Goal: Task Accomplishment & Management: Manage account settings

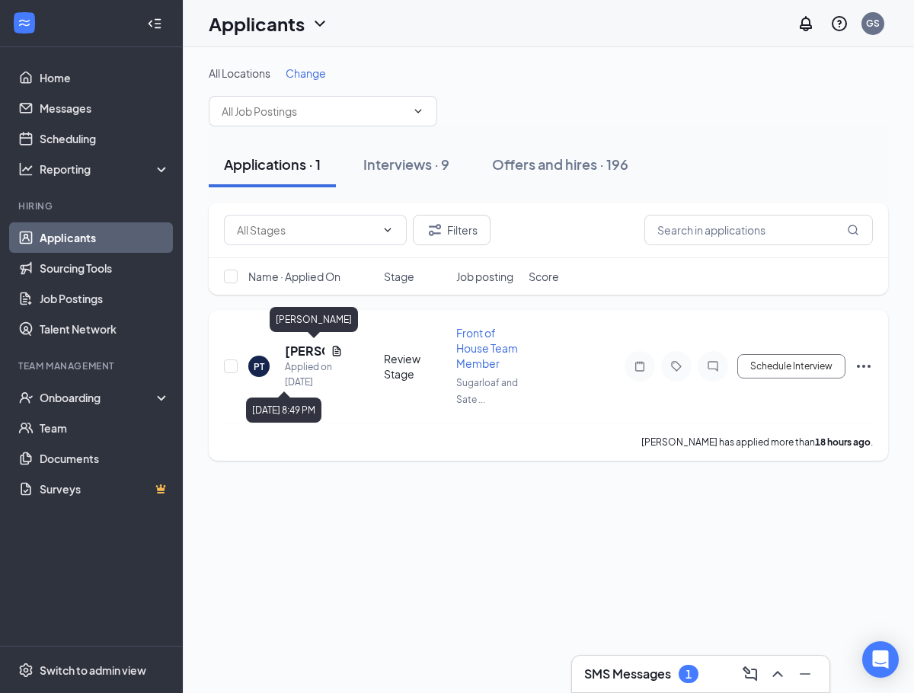
click at [303, 356] on h5 "[PERSON_NAME]" at bounding box center [305, 351] width 40 height 17
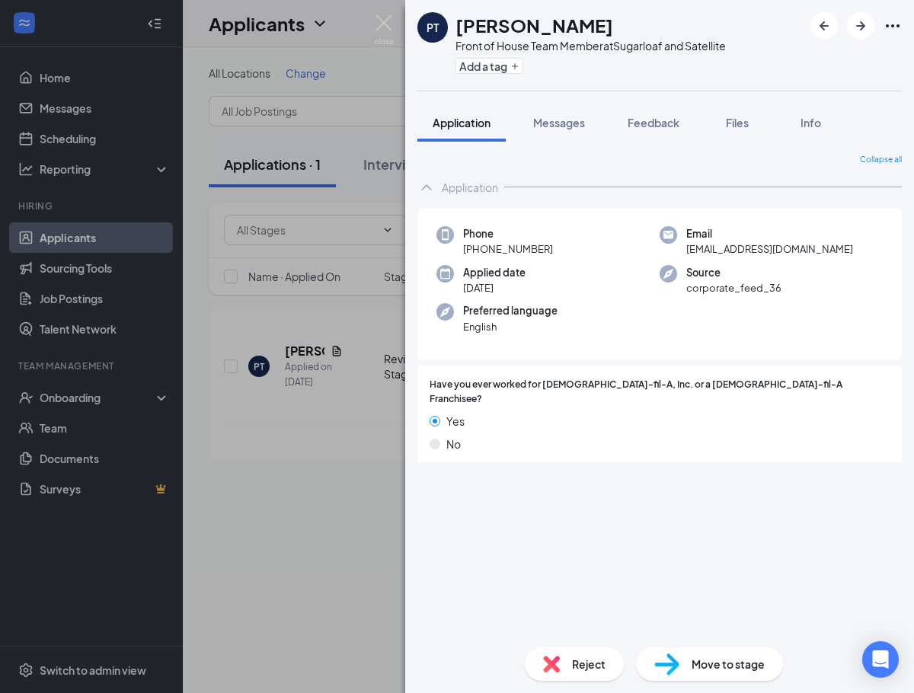
click at [339, 262] on div "PT [PERSON_NAME] Front of House Team Member at Sugarloaf and Satellite Add a ta…" at bounding box center [457, 346] width 914 height 693
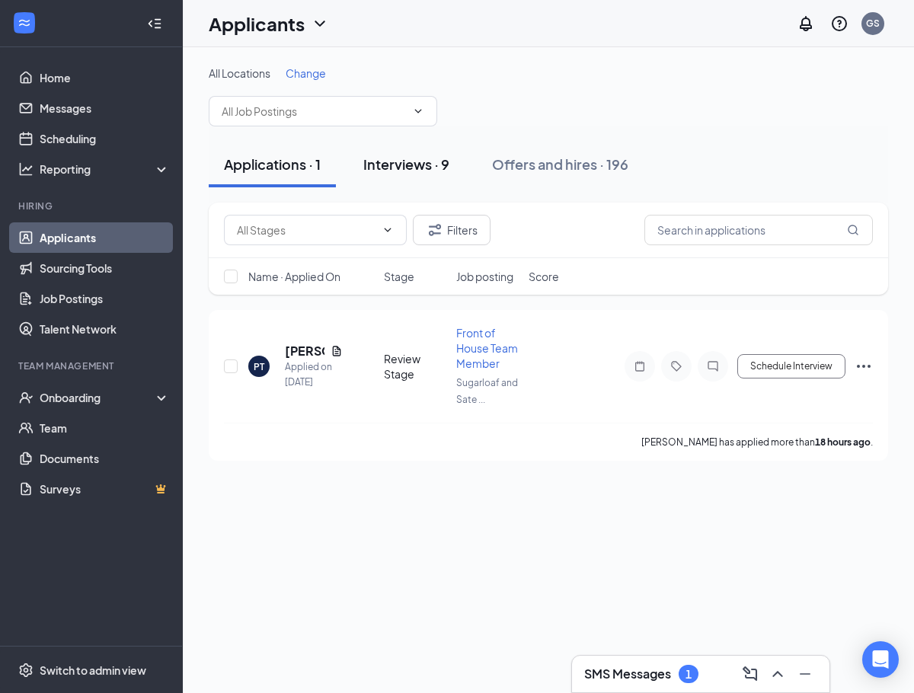
click at [396, 165] on div "Interviews · 9" at bounding box center [406, 164] width 86 height 19
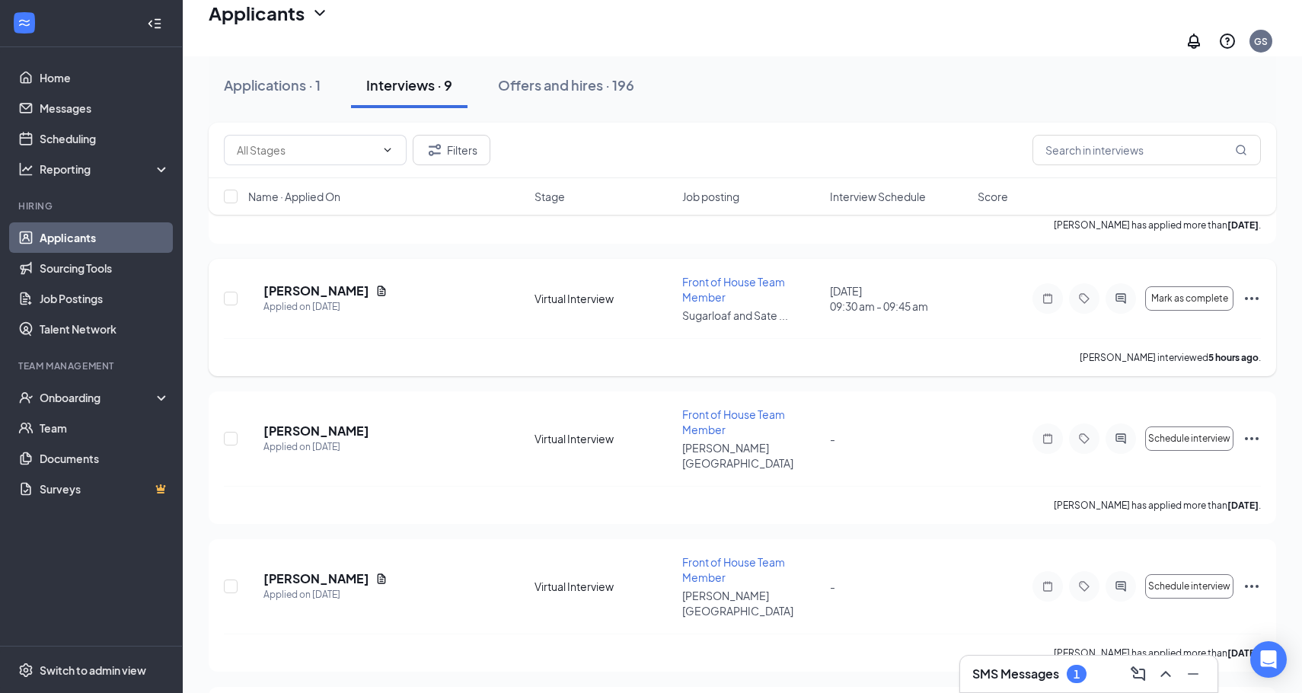
scroll to position [327, 0]
click at [913, 288] on icon "Ellipses" at bounding box center [1252, 297] width 18 height 18
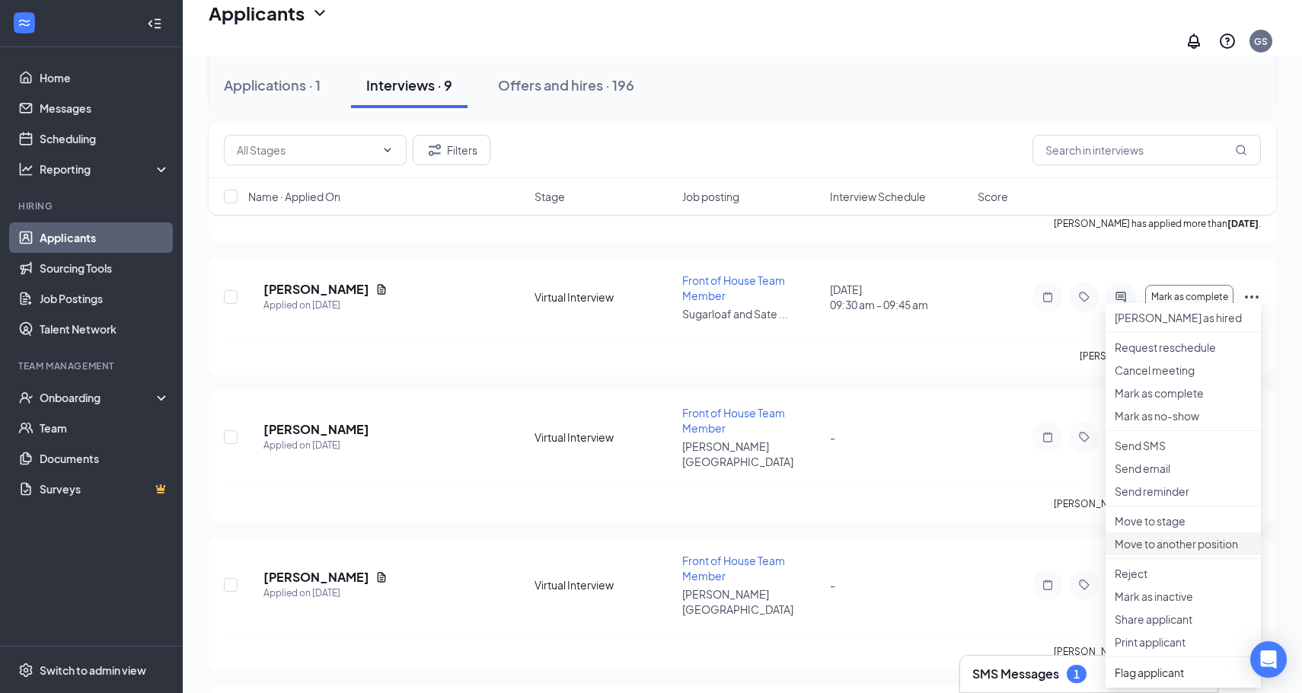
click at [913, 551] on p "Move to another position" at bounding box center [1183, 543] width 137 height 15
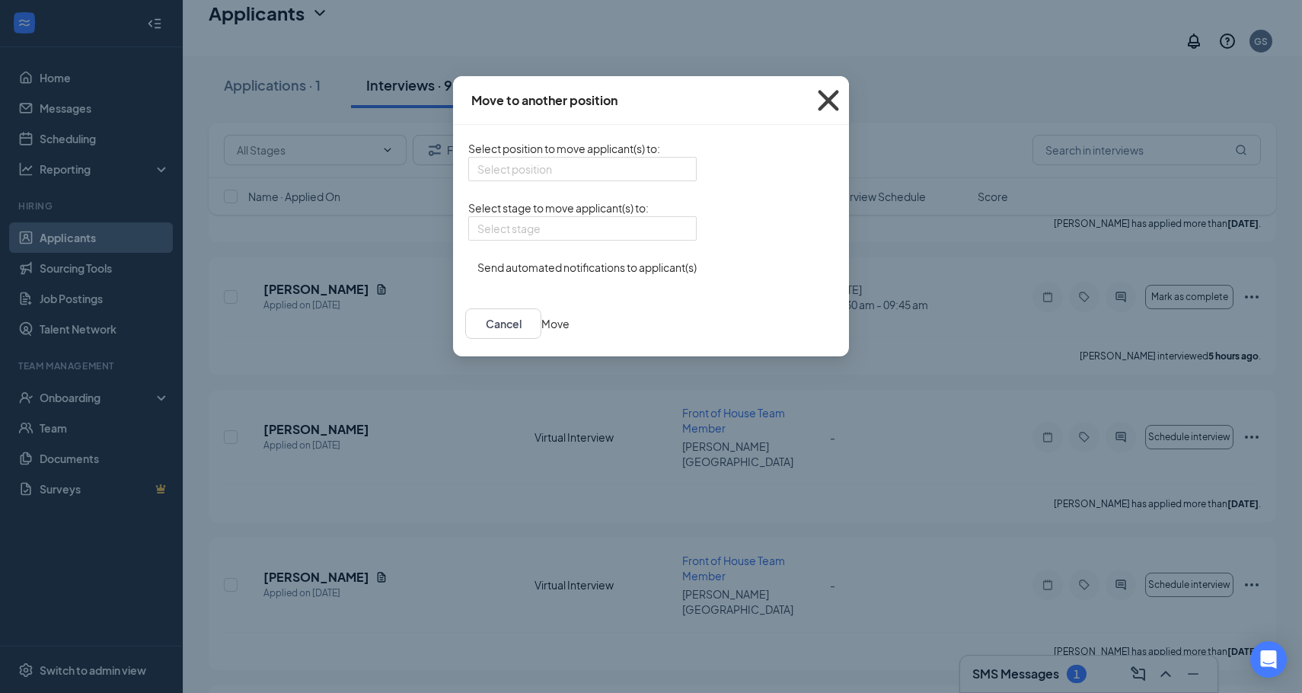
click at [849, 101] on icon "Cross" at bounding box center [828, 100] width 41 height 41
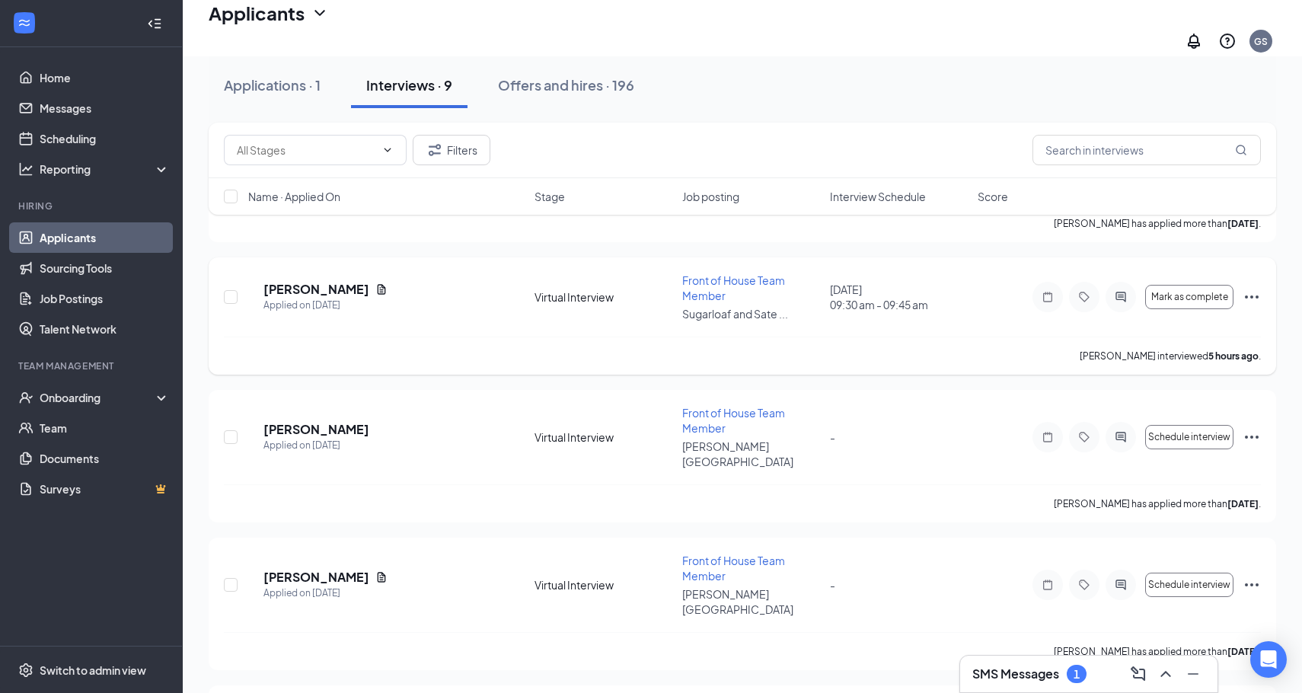
click at [913, 282] on div "Mark as complete" at bounding box center [1147, 297] width 228 height 30
click at [913, 288] on icon "Ellipses" at bounding box center [1252, 297] width 18 height 18
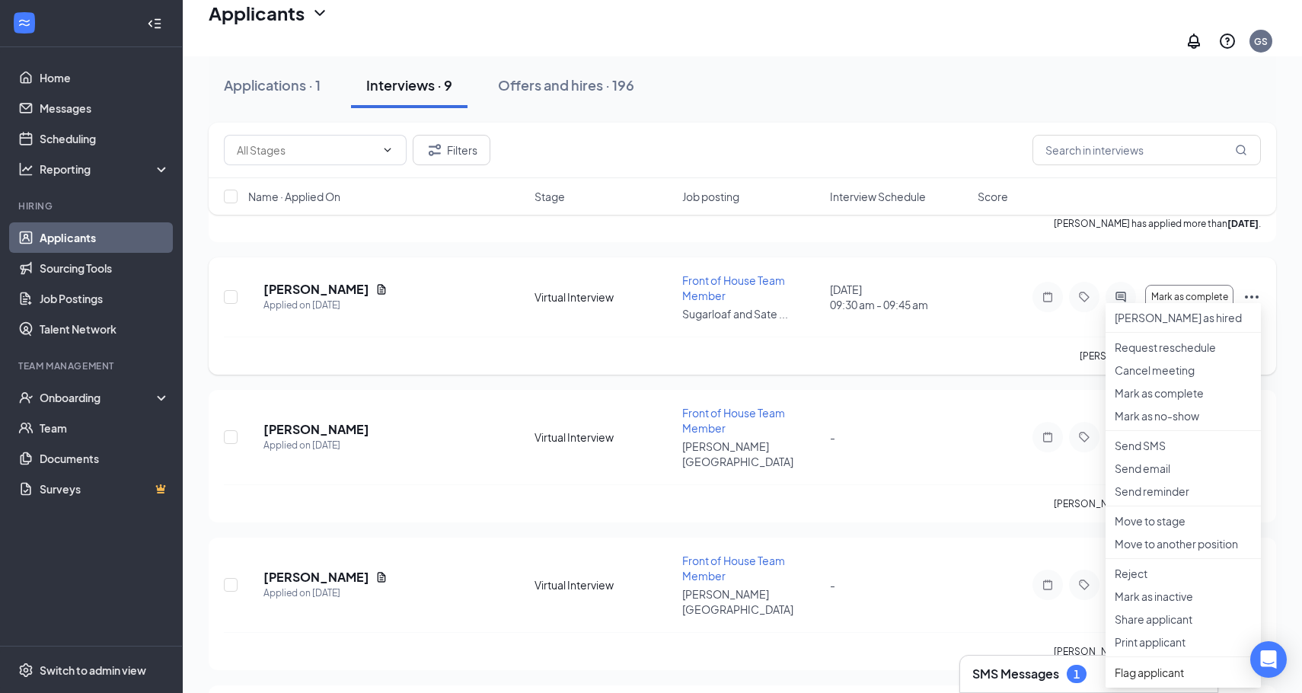
click at [913, 316] on div "MM [PERSON_NAME] Applied on [DATE] Virtual Interview Front of House Team Member…" at bounding box center [742, 305] width 1037 height 64
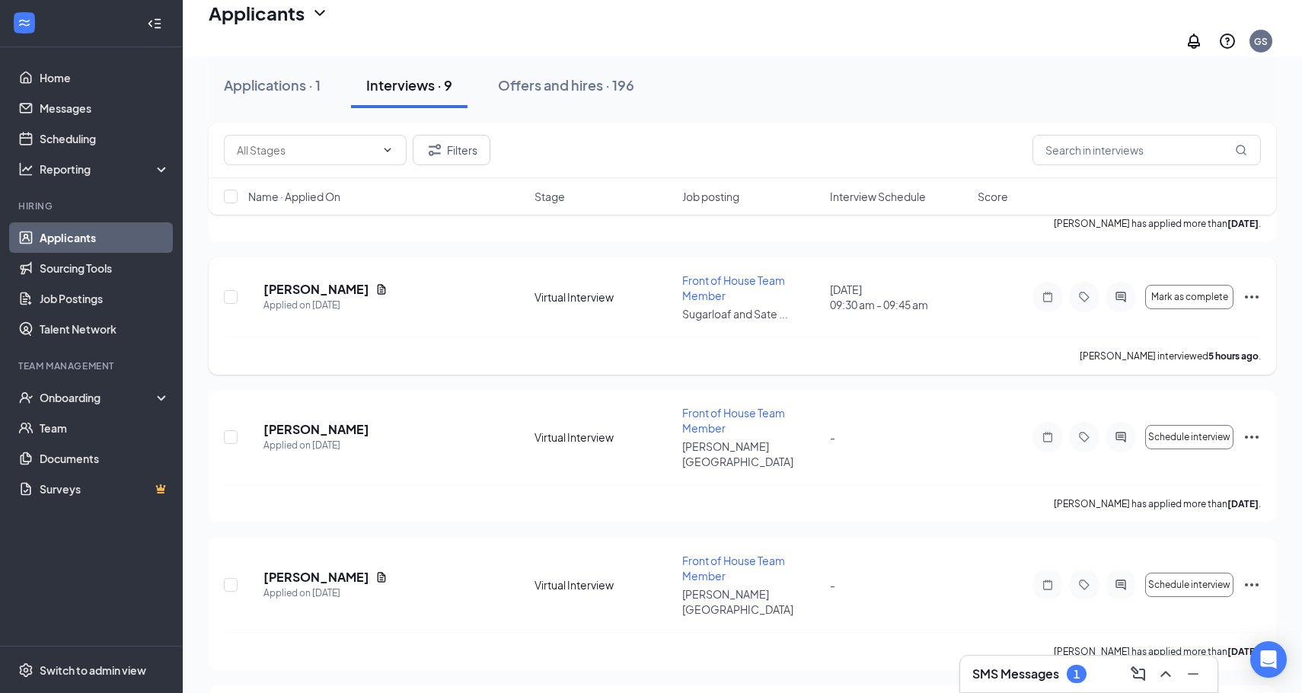
click at [913, 288] on icon "Ellipses" at bounding box center [1252, 297] width 18 height 18
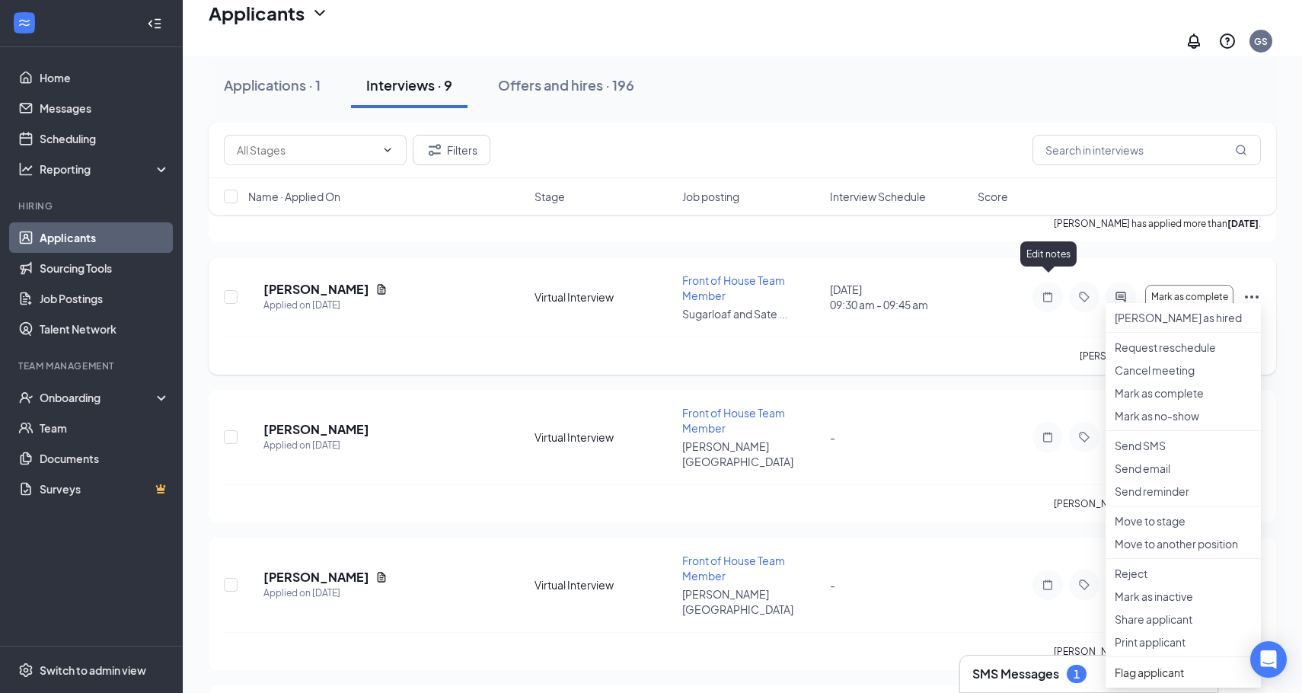
click at [913, 291] on icon "Note" at bounding box center [1048, 297] width 18 height 12
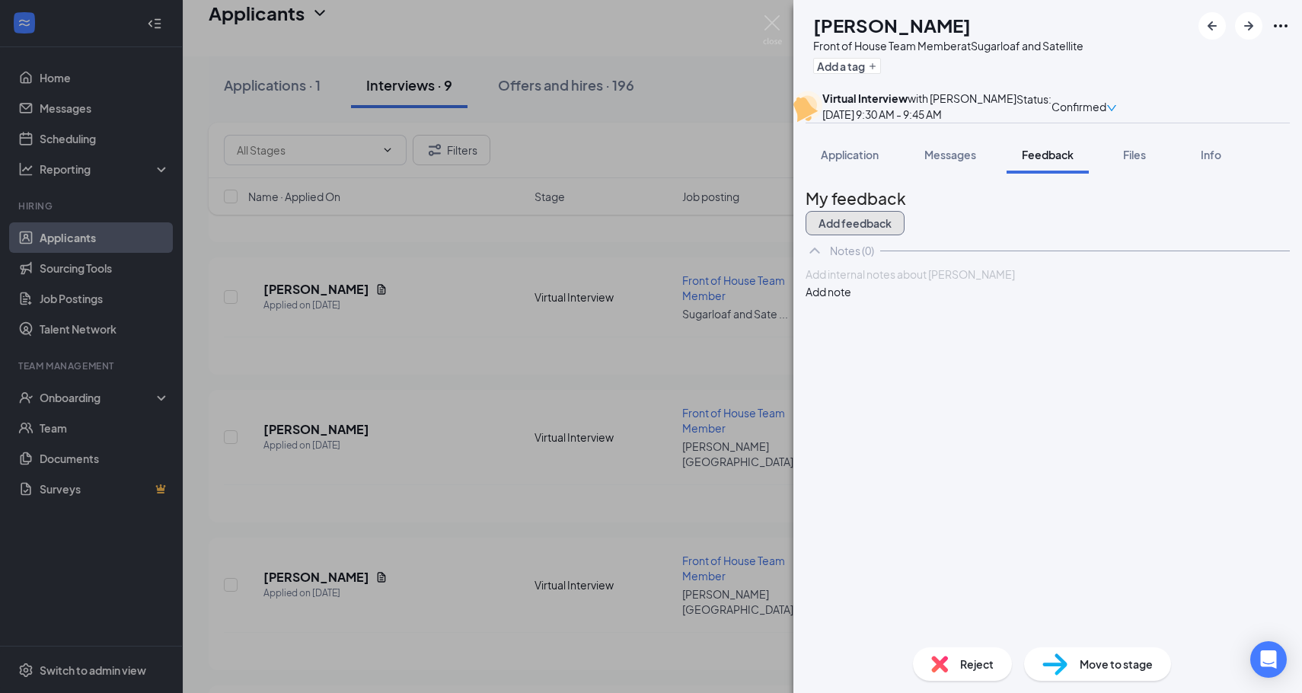
click at [905, 235] on button "Add feedback" at bounding box center [855, 223] width 99 height 24
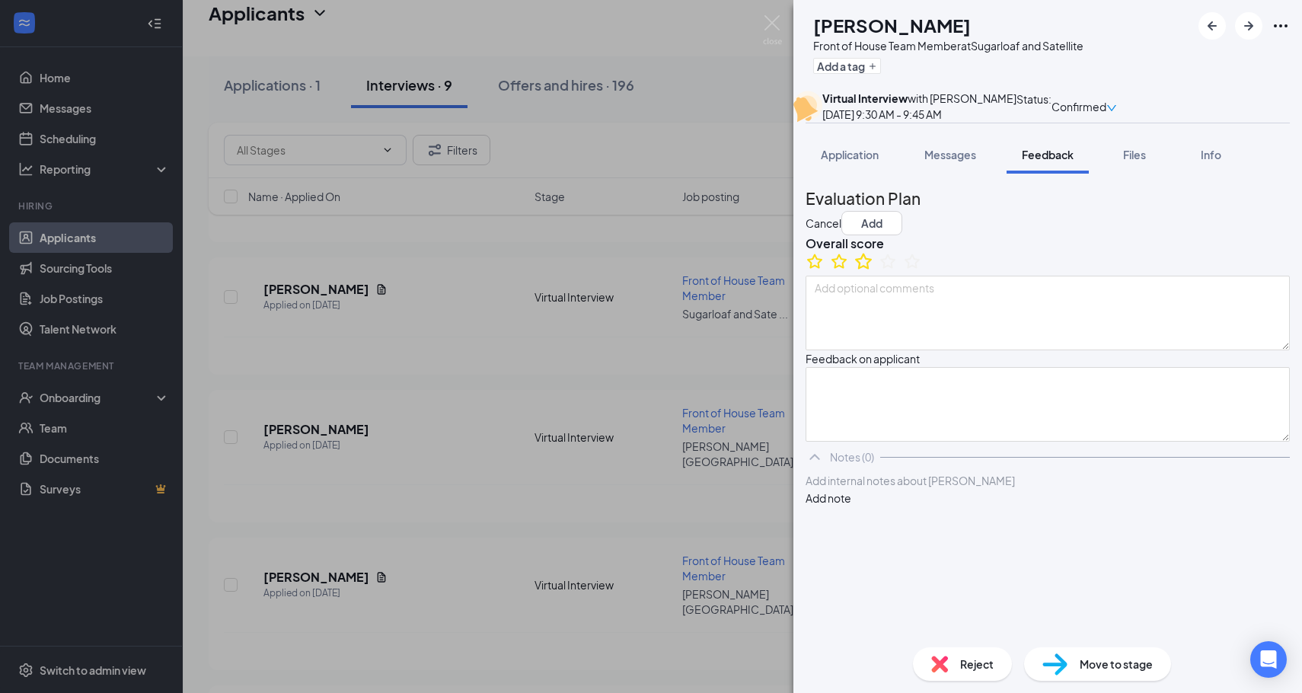
click at [873, 271] on icon "StarBorder" at bounding box center [864, 261] width 20 height 20
click at [911, 442] on textarea at bounding box center [1048, 404] width 484 height 75
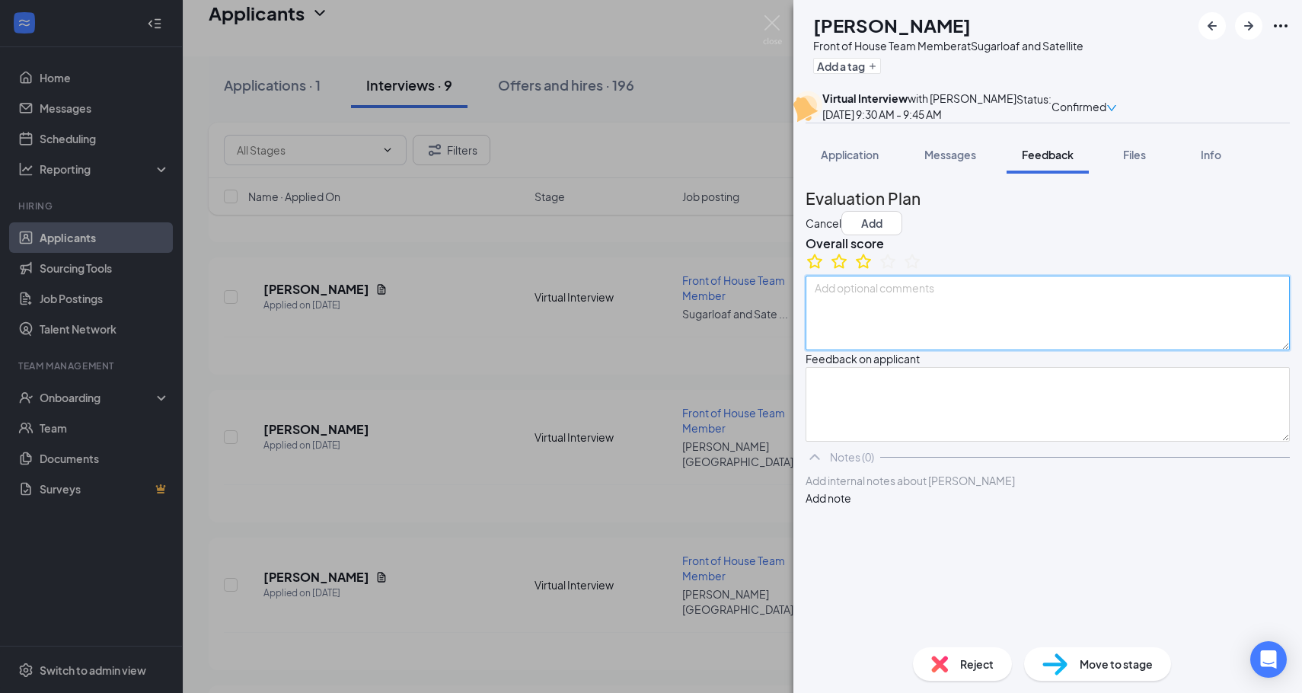
click at [913, 350] on textarea at bounding box center [1048, 313] width 484 height 75
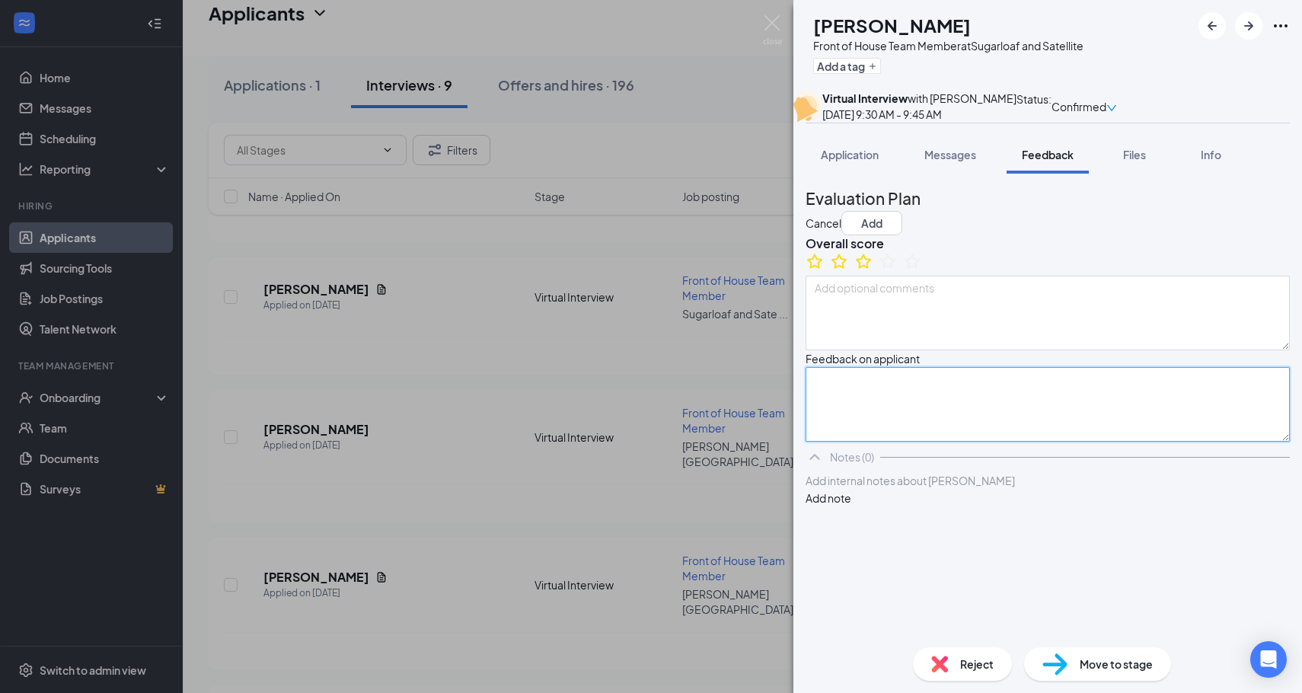
click at [892, 442] on textarea at bounding box center [1048, 404] width 484 height 75
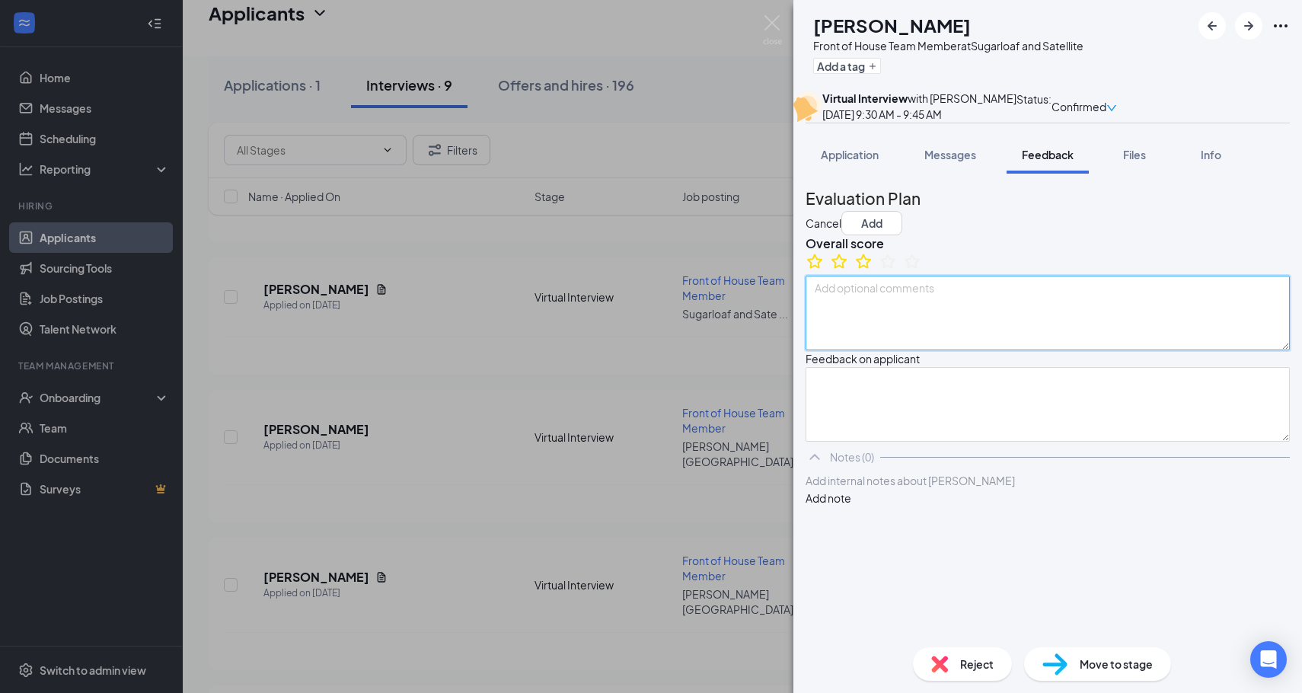
click at [913, 350] on textarea at bounding box center [1048, 313] width 484 height 75
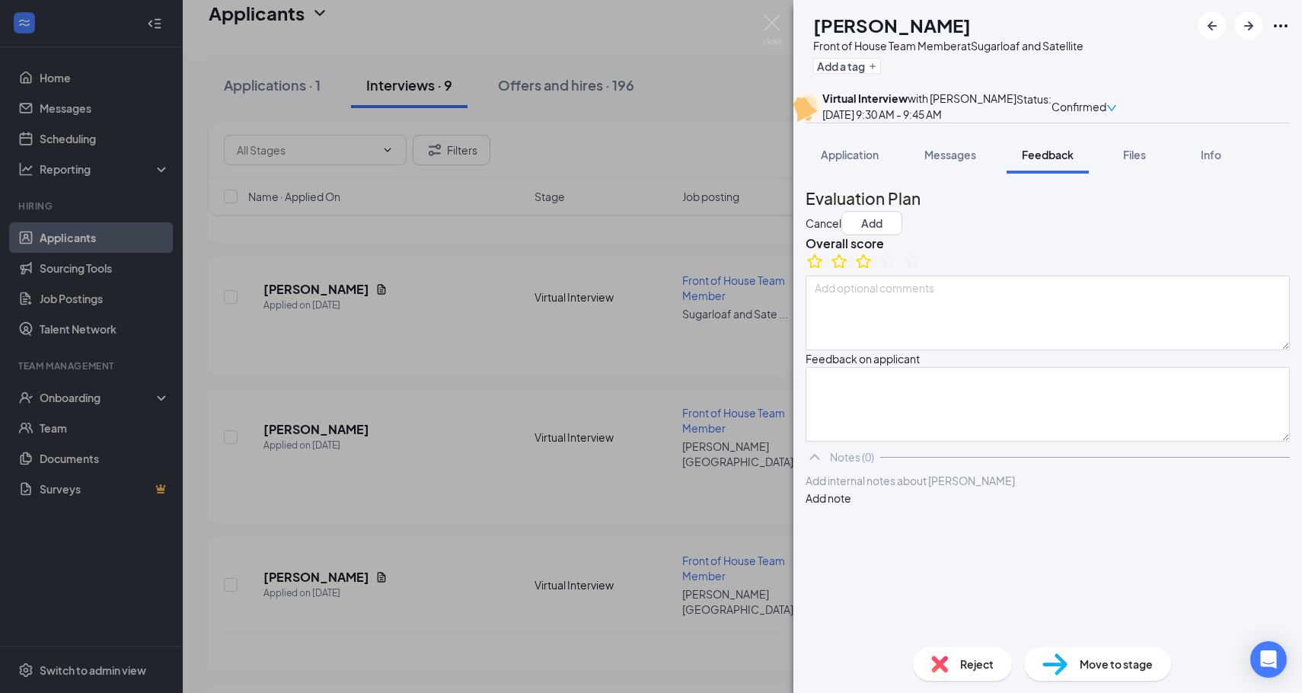
click at [913, 367] on div "Feedback on applicant" at bounding box center [1048, 358] width 484 height 17
click at [913, 442] on textarea at bounding box center [1048, 404] width 484 height 75
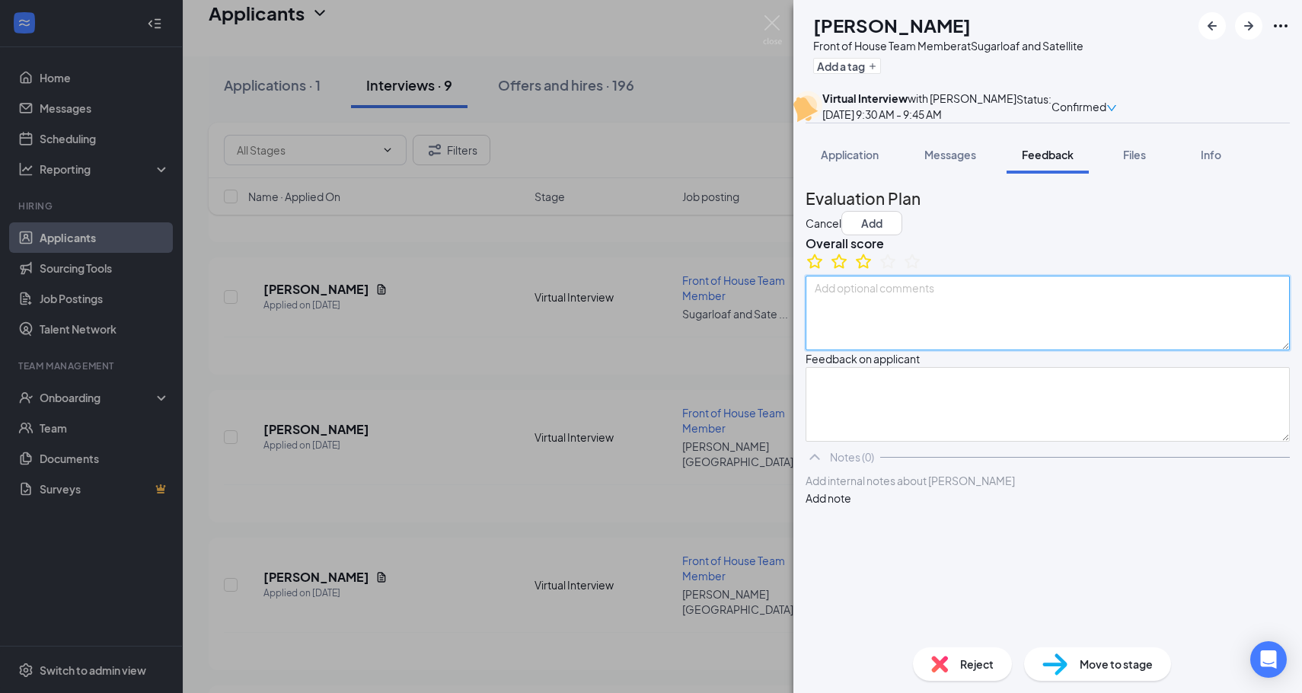
click at [913, 350] on textarea at bounding box center [1048, 313] width 484 height 75
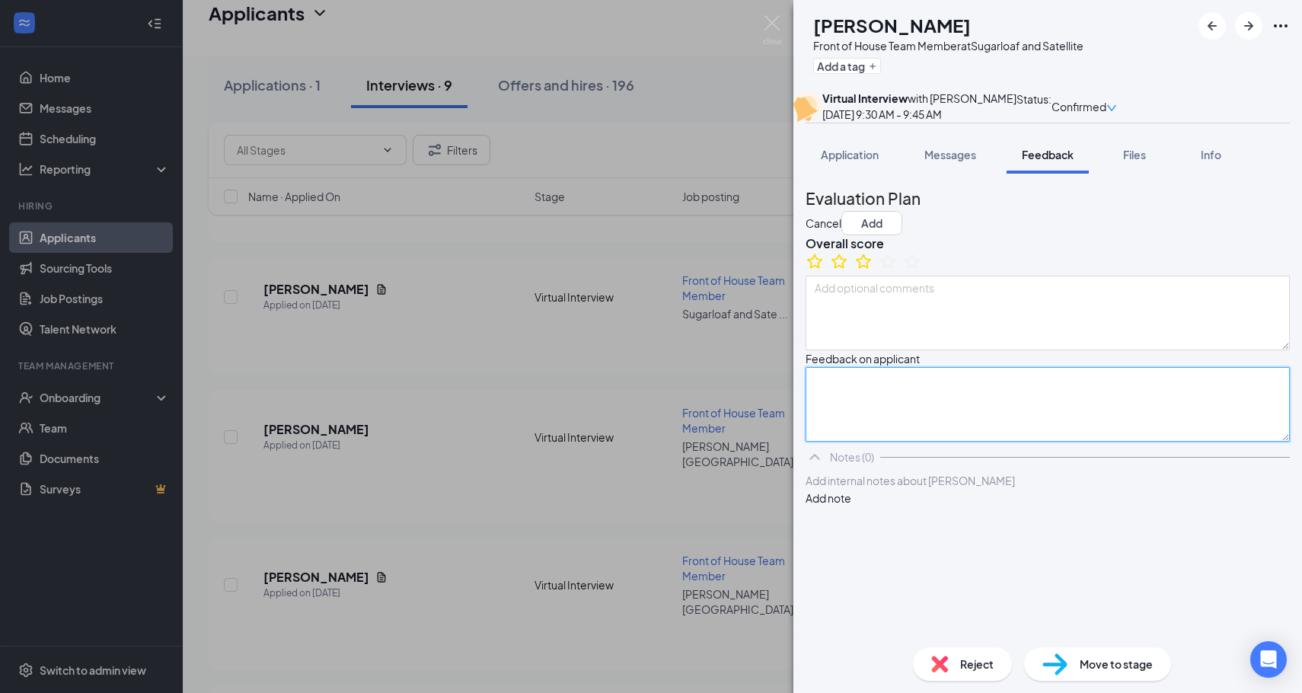
click at [913, 442] on textarea at bounding box center [1048, 404] width 484 height 75
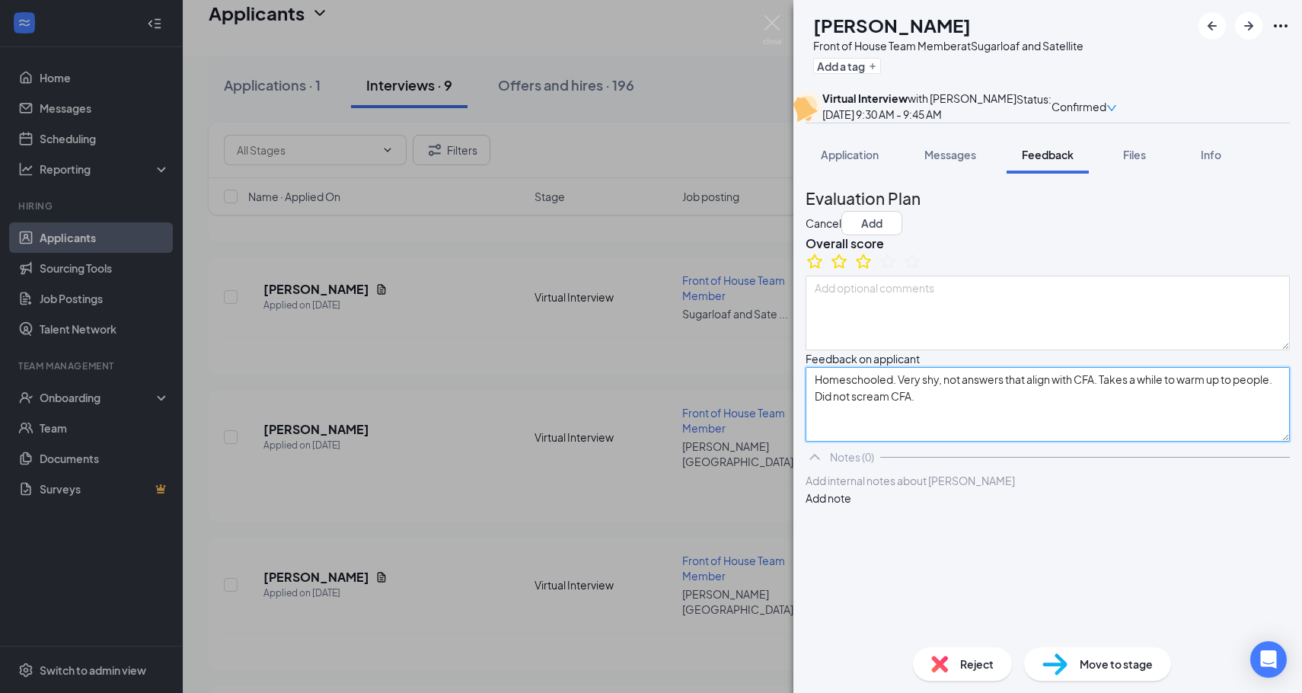
scroll to position [48, 0]
type textarea "Homeschooled. Very shy, not answers that align with CFA. Takes a while to warm …"
click at [851, 506] on button "Add note" at bounding box center [829, 498] width 46 height 17
drag, startPoint x: 1068, startPoint y: 512, endPoint x: 870, endPoint y: 417, distance: 218.7
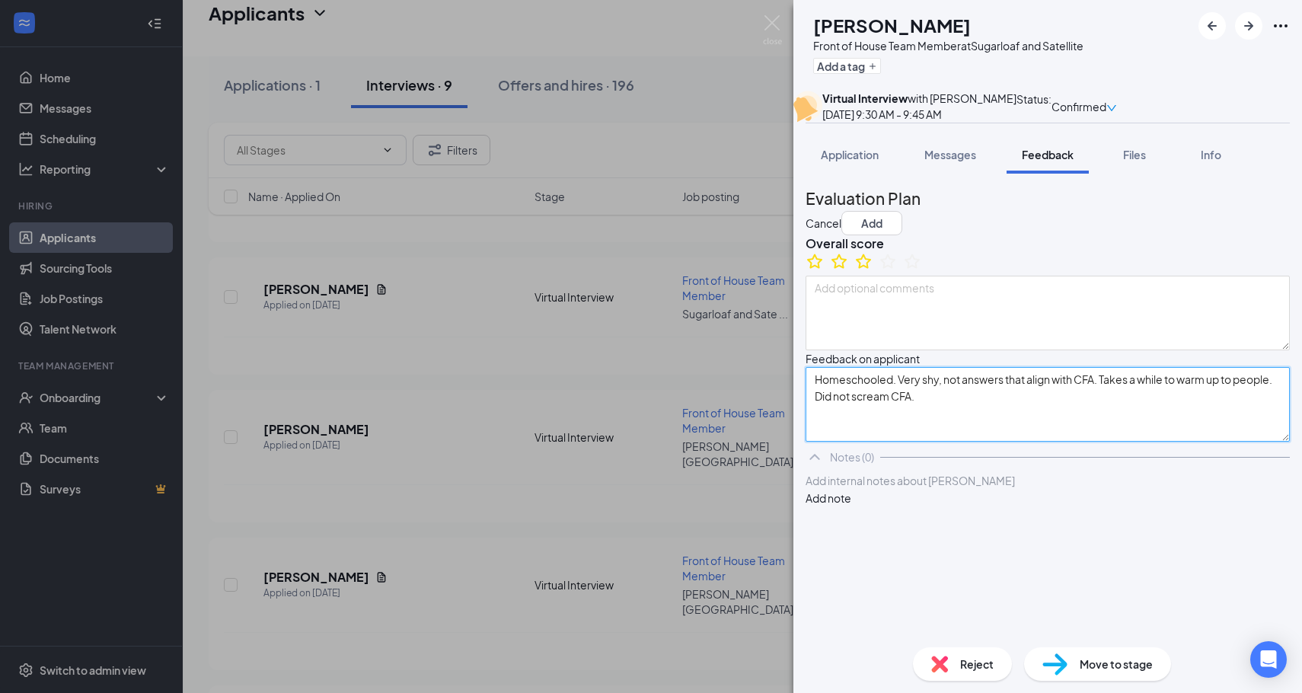
click at [870, 417] on div "Evaluation Plan Cancel Add Overall score Feedback on applicant Homeschooled. Ve…" at bounding box center [1048, 314] width 484 height 256
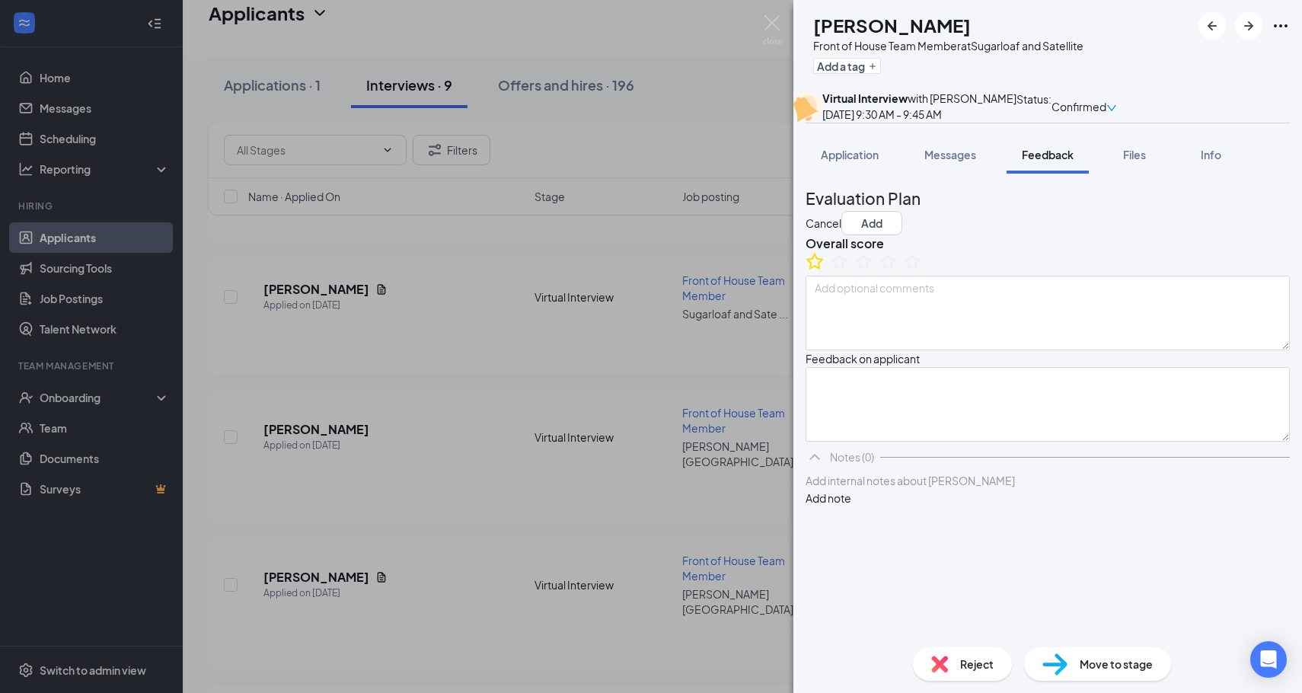
click at [825, 271] on icon "StarBorder" at bounding box center [815, 261] width 20 height 20
click at [842, 231] on button "Cancel" at bounding box center [824, 223] width 36 height 17
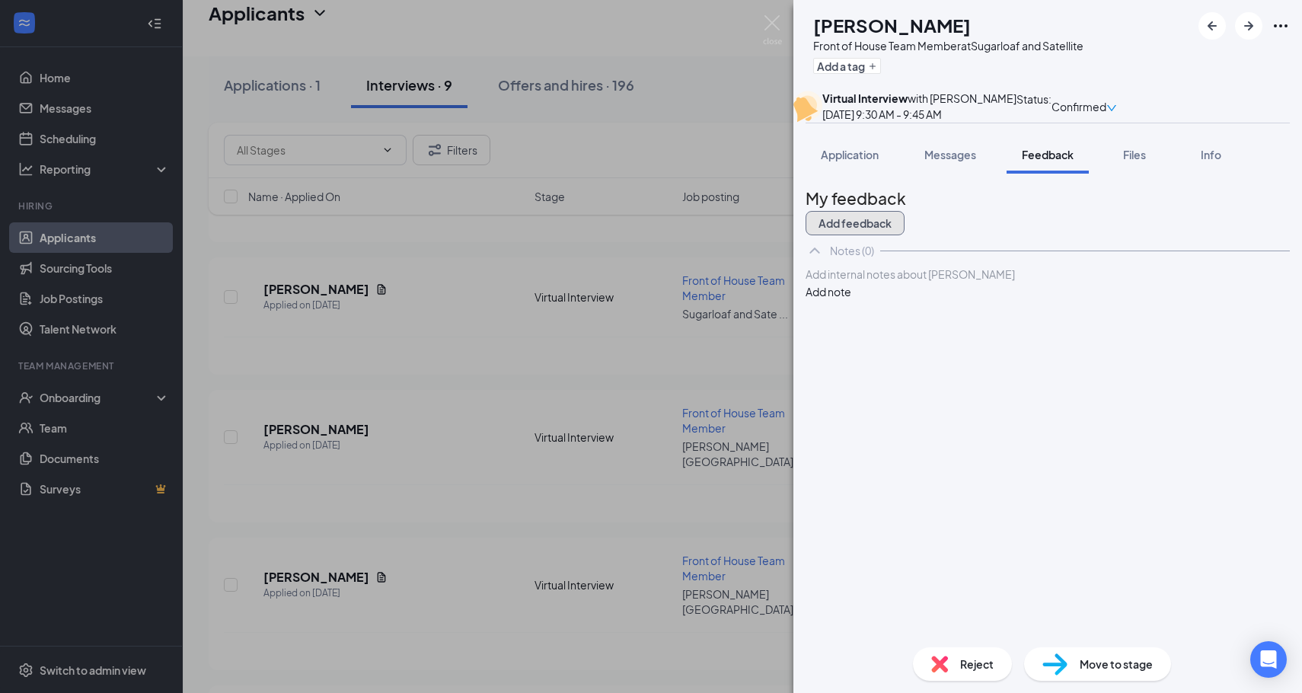
click at [905, 235] on button "Add feedback" at bounding box center [855, 223] width 99 height 24
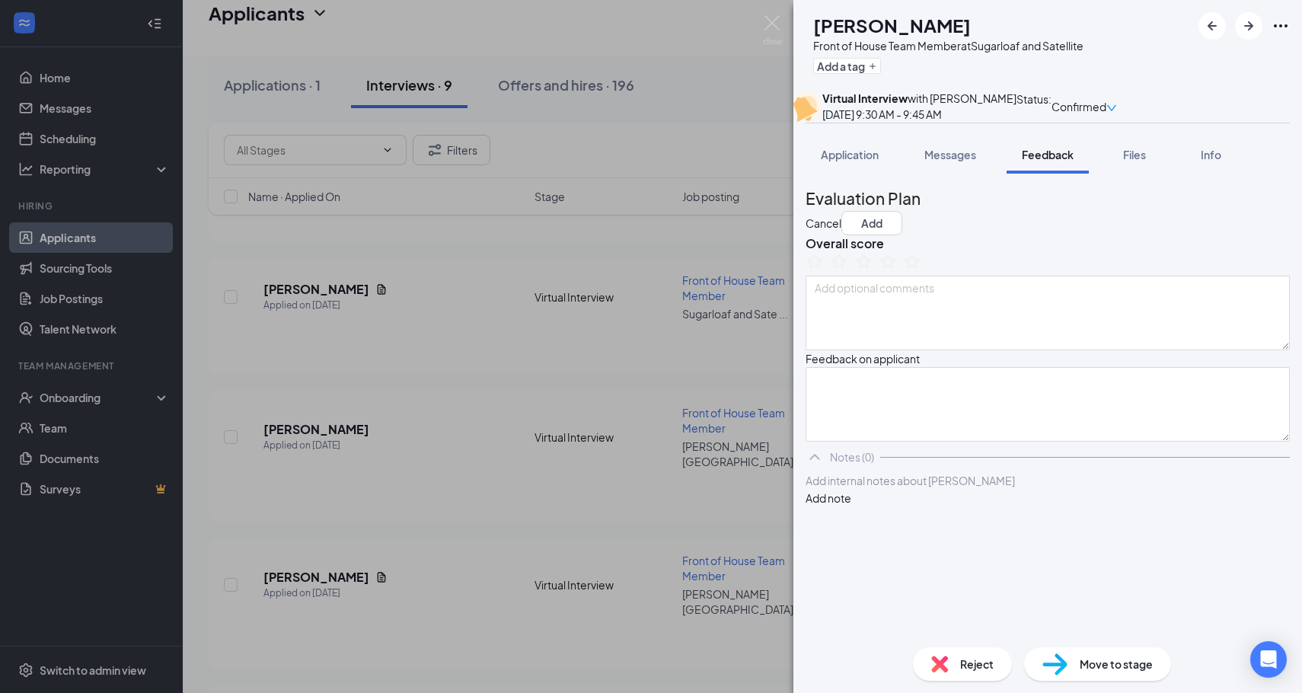
click at [842, 232] on button "Cancel" at bounding box center [824, 223] width 36 height 17
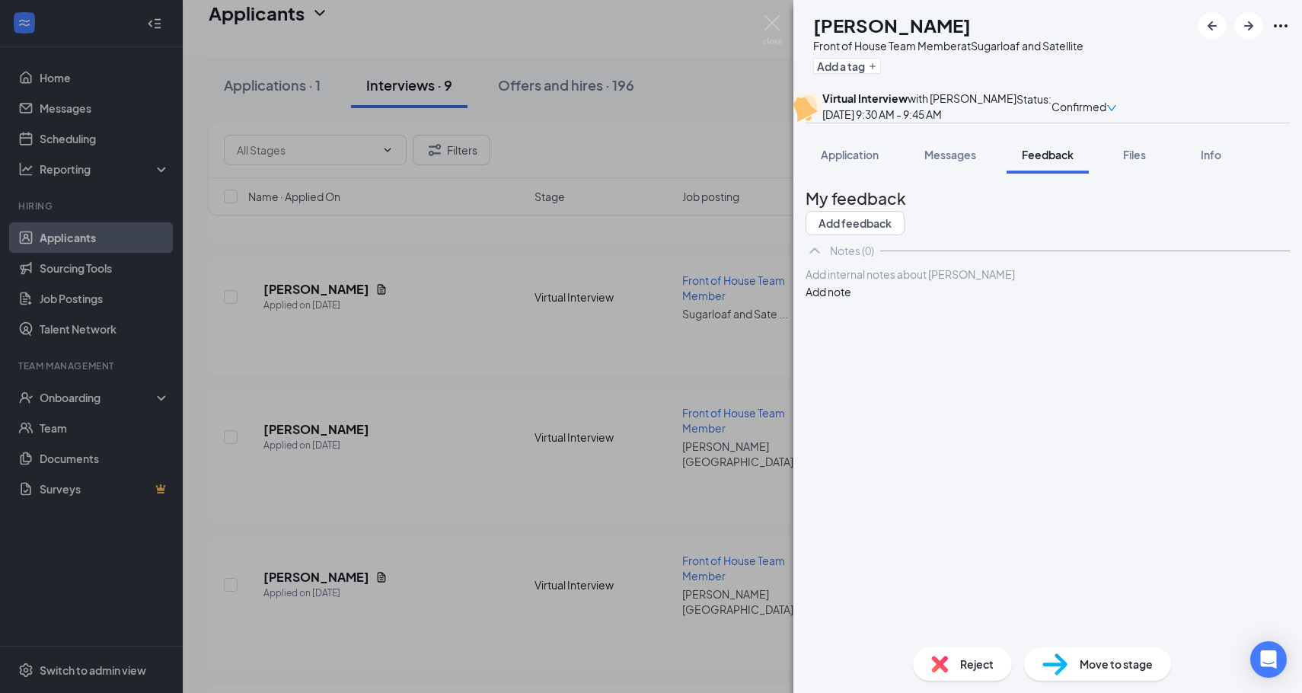
click at [913, 283] on div at bounding box center [1047, 275] width 483 height 16
click at [905, 235] on button "Add feedback" at bounding box center [855, 223] width 99 height 24
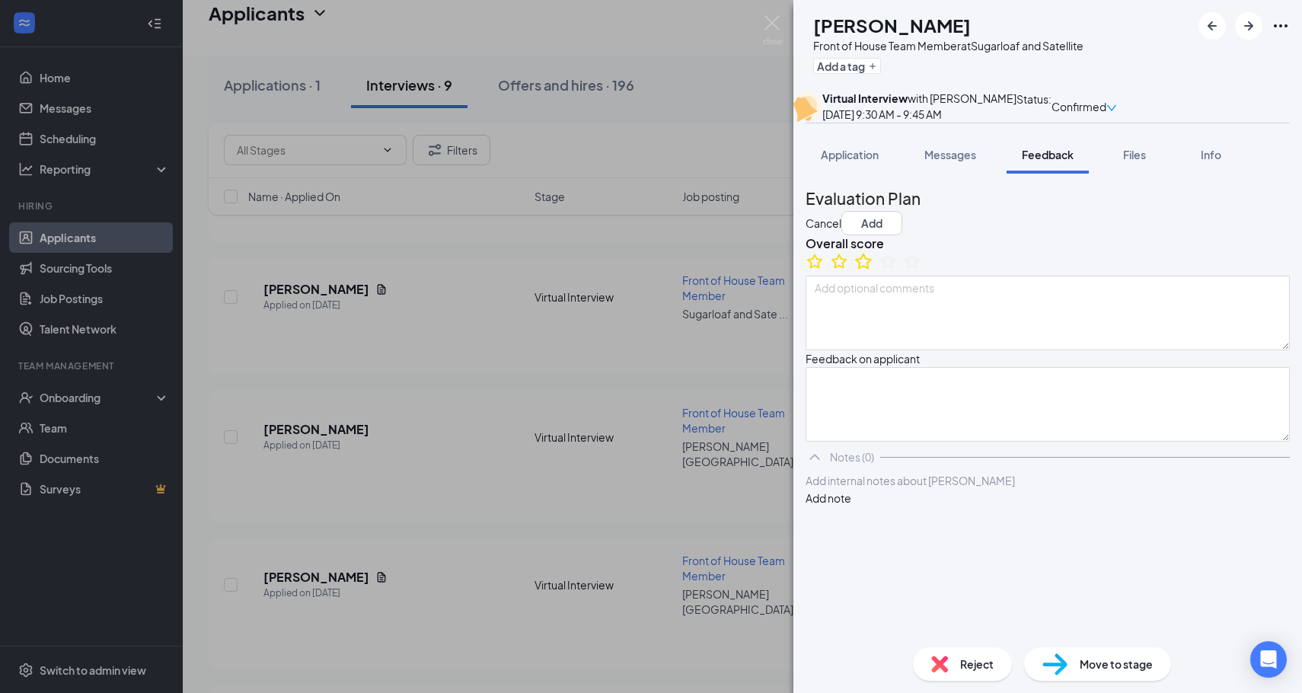
click at [870, 269] on icon "StarBorder" at bounding box center [863, 261] width 17 height 16
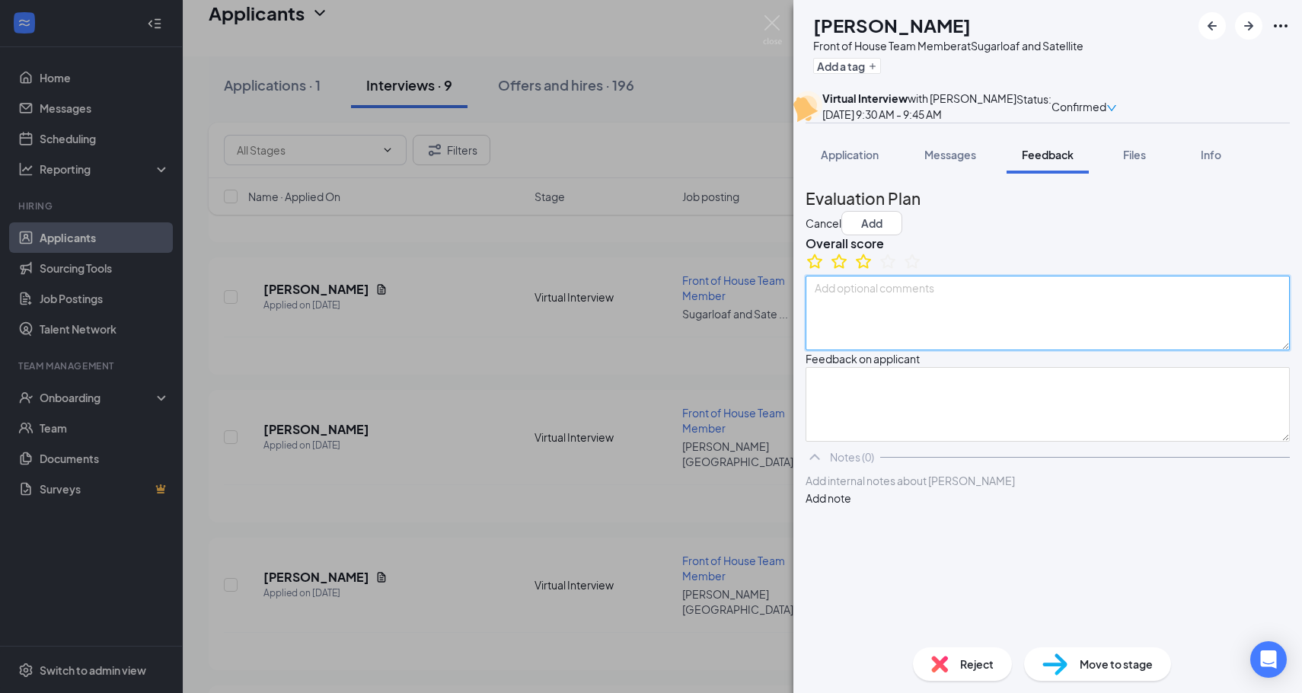
click at [913, 350] on textarea at bounding box center [1048, 313] width 484 height 75
paste textarea "Homeschooled. Very shy, not answers that align with CFA. Takes a while to warm …"
type textarea "Homeschooled. Very shy, not answers that align with CFA. Takes a while to warm …"
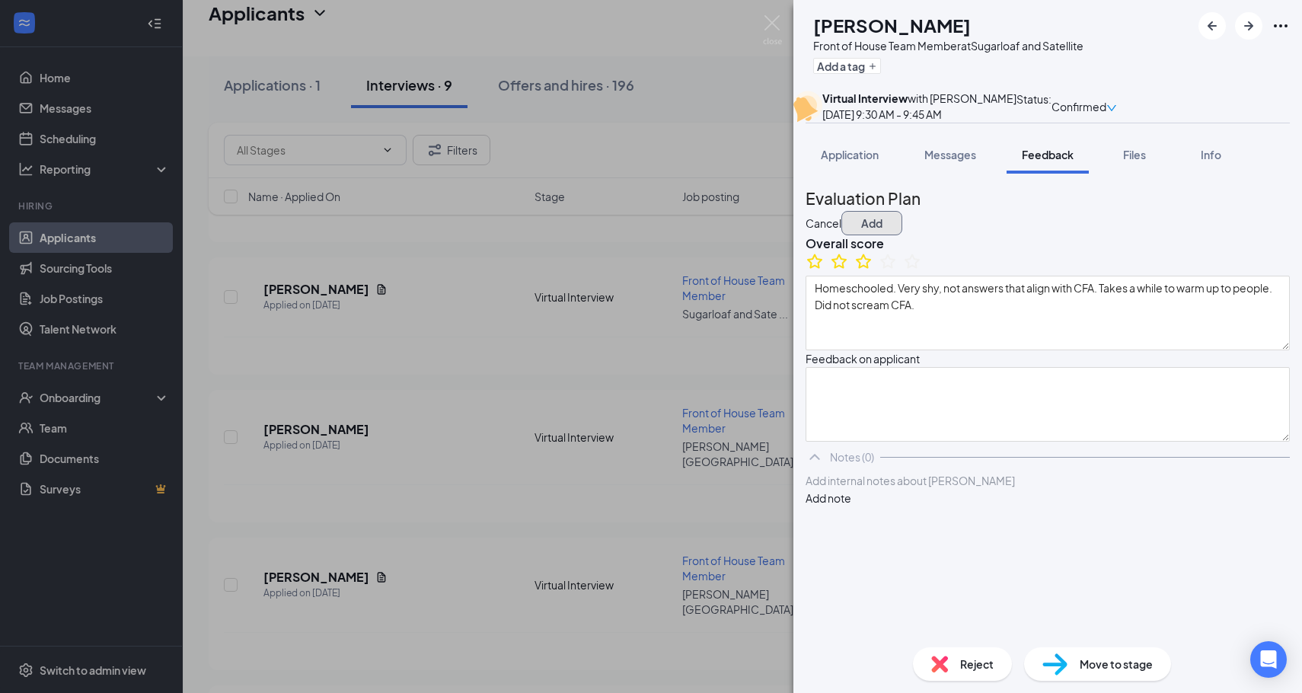
click at [902, 235] on button "Add" at bounding box center [872, 223] width 61 height 24
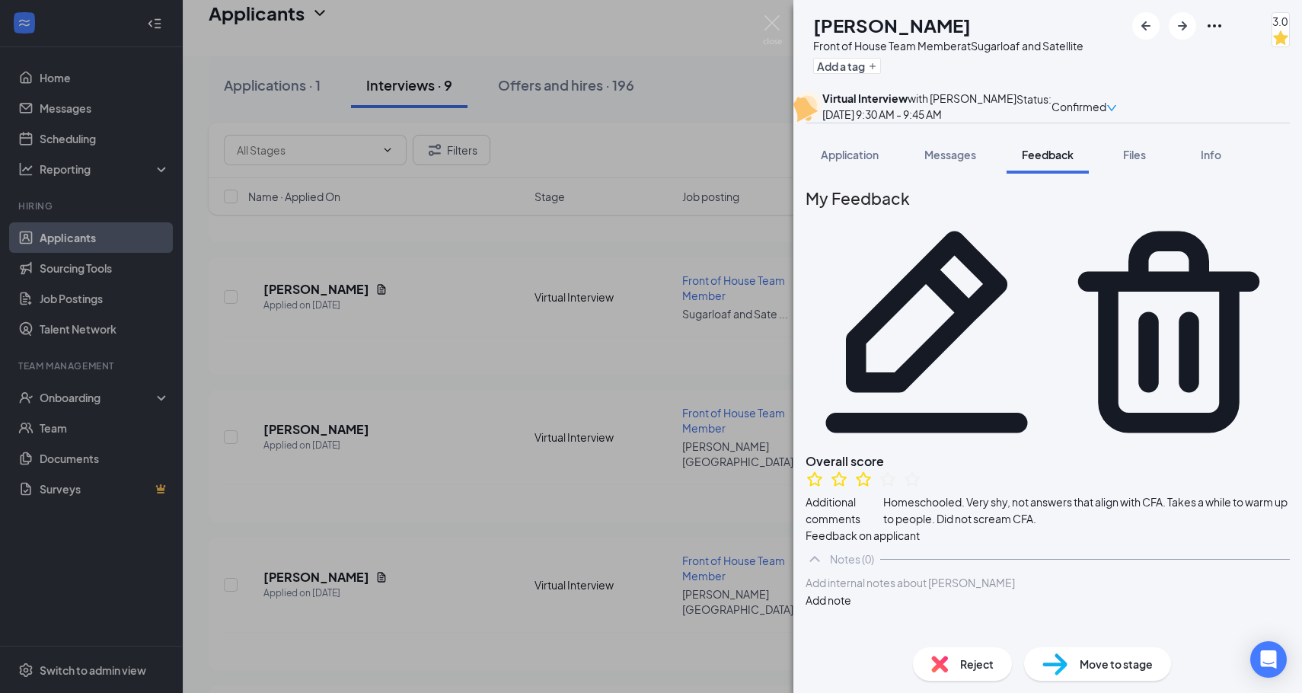
click at [913, 660] on span "Move to stage" at bounding box center [1116, 664] width 73 height 17
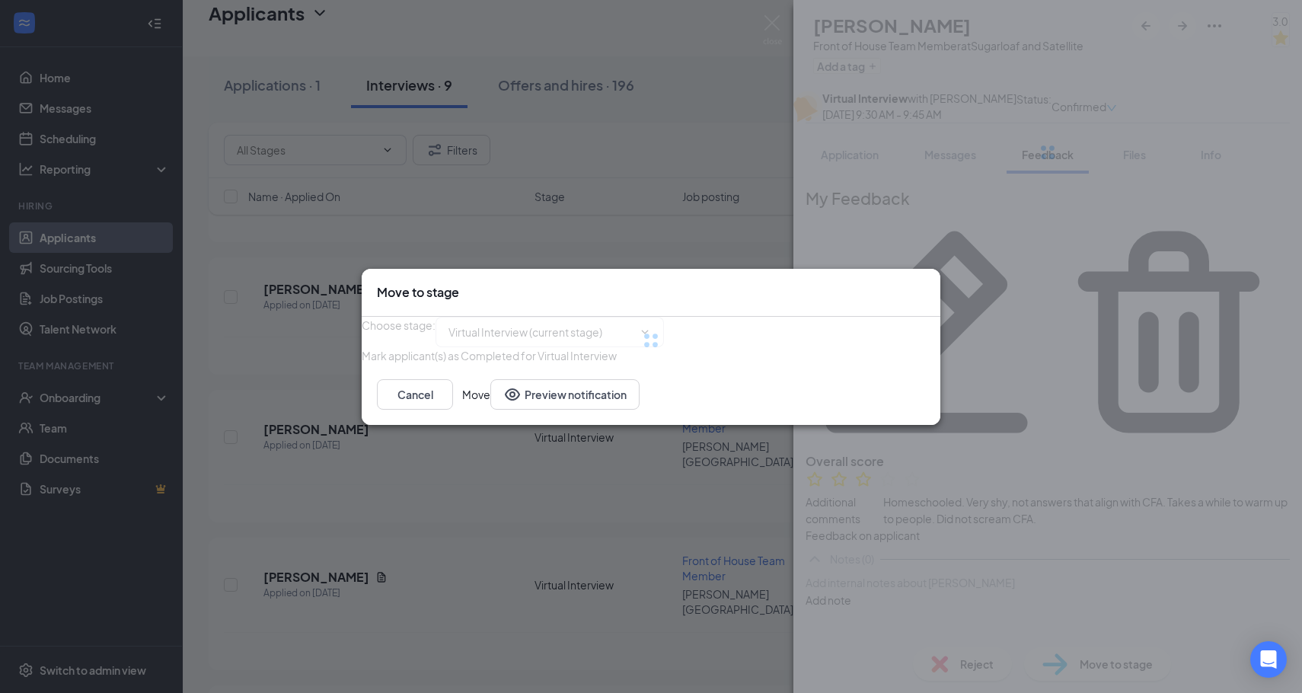
type input "Post Virtual Interview Stage (next stage)"
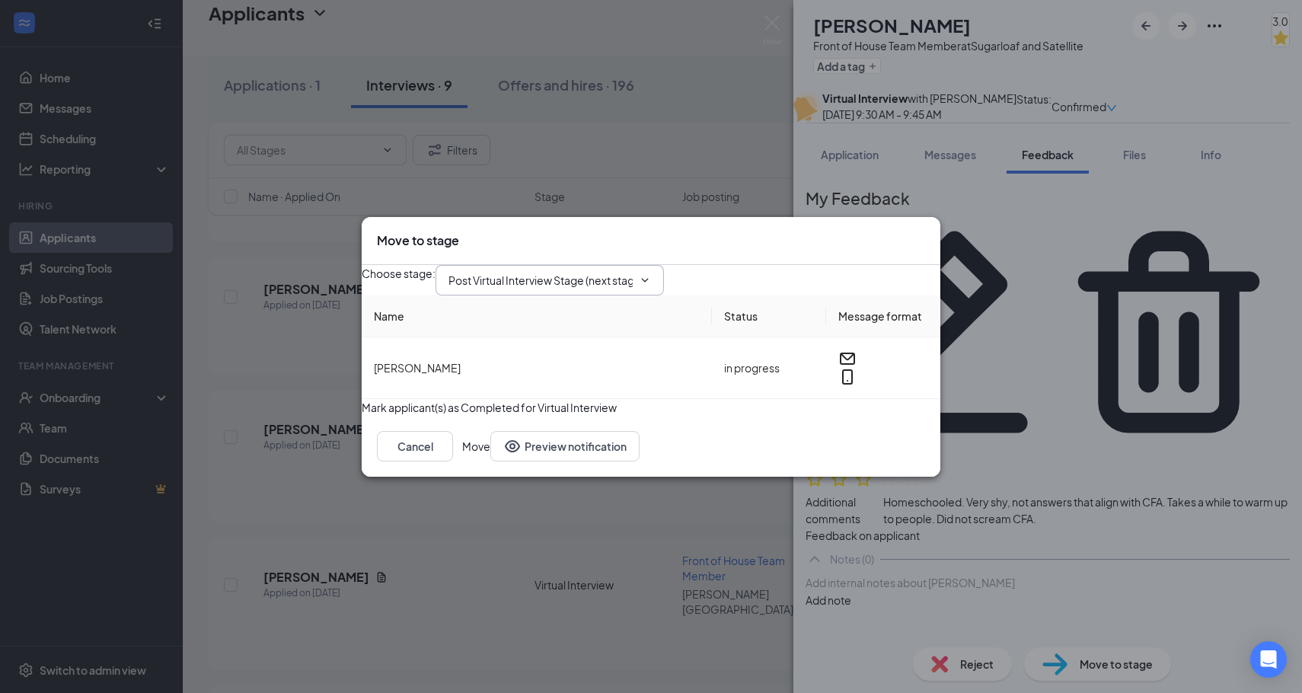
click at [633, 276] on input "Post Virtual Interview Stage (next stage)" at bounding box center [541, 280] width 184 height 17
click at [788, 280] on div "Choose stage : Post Virtual Interview Stage (next stage) Application Review Sta…" at bounding box center [651, 280] width 579 height 30
click at [490, 461] on button "Move" at bounding box center [476, 446] width 28 height 30
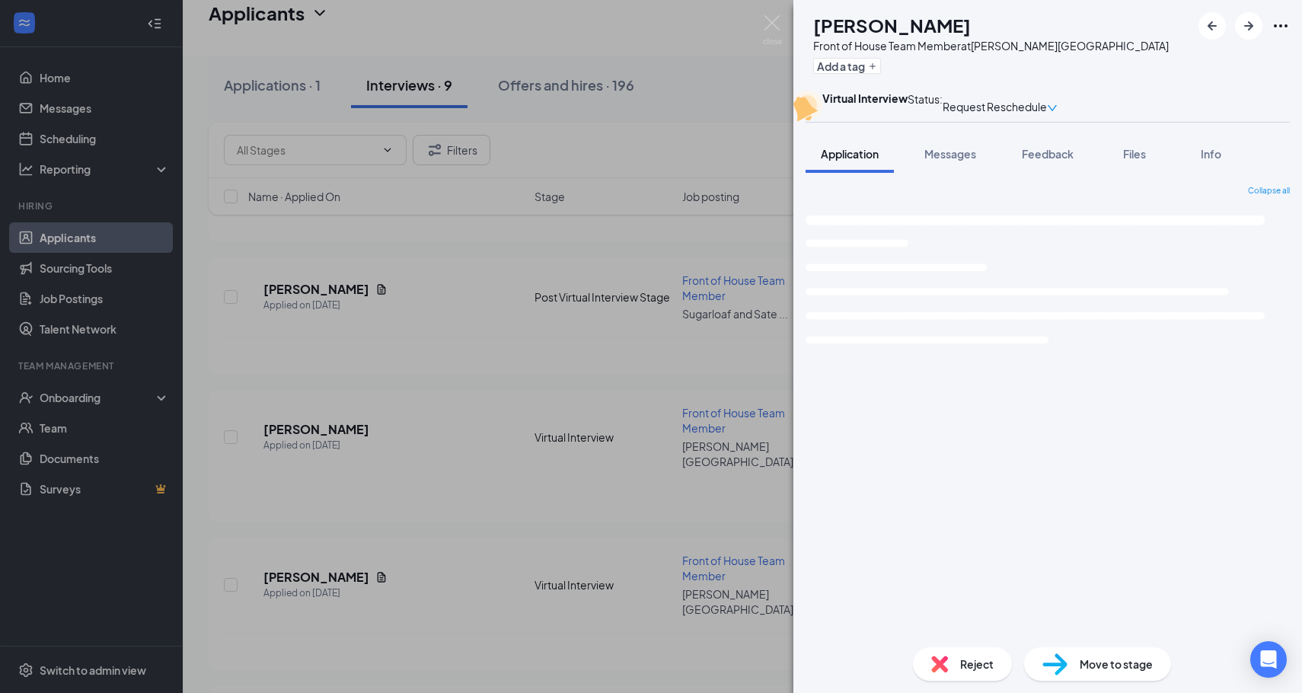
click at [637, 339] on div "YP [PERSON_NAME] Front of House Team Member at [PERSON_NAME][GEOGRAPHIC_DATA] A…" at bounding box center [651, 346] width 1302 height 693
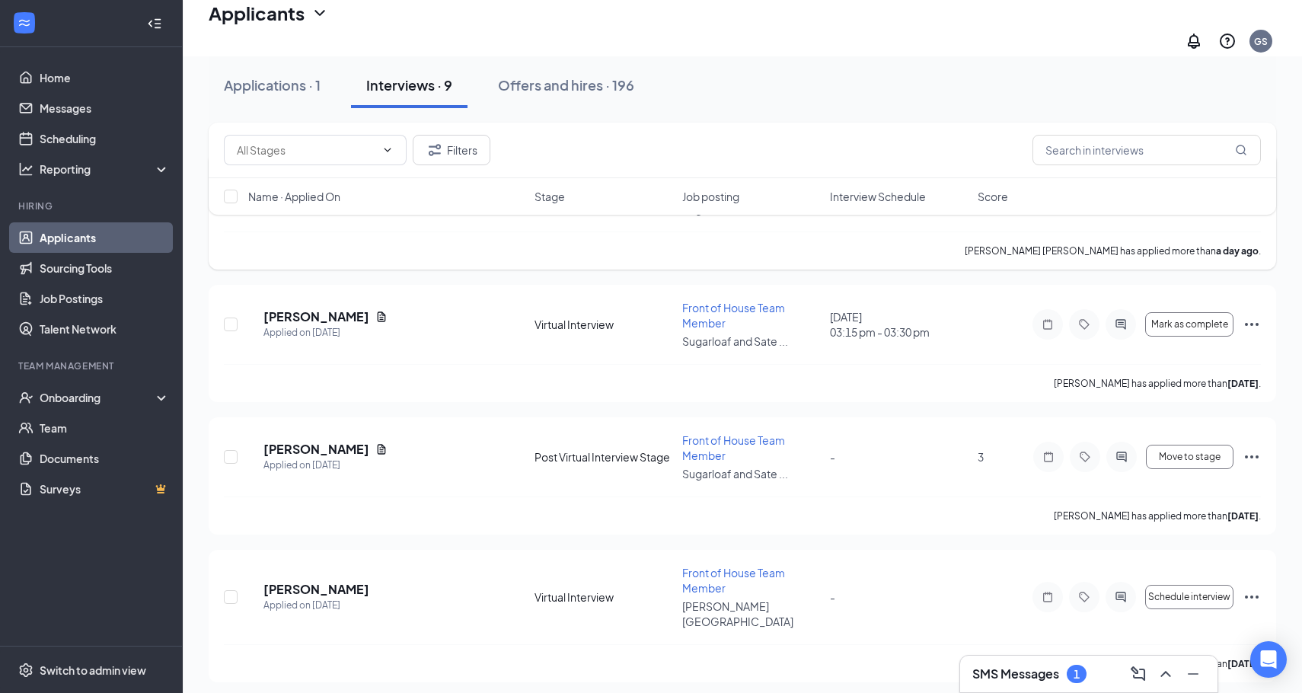
scroll to position [374, 0]
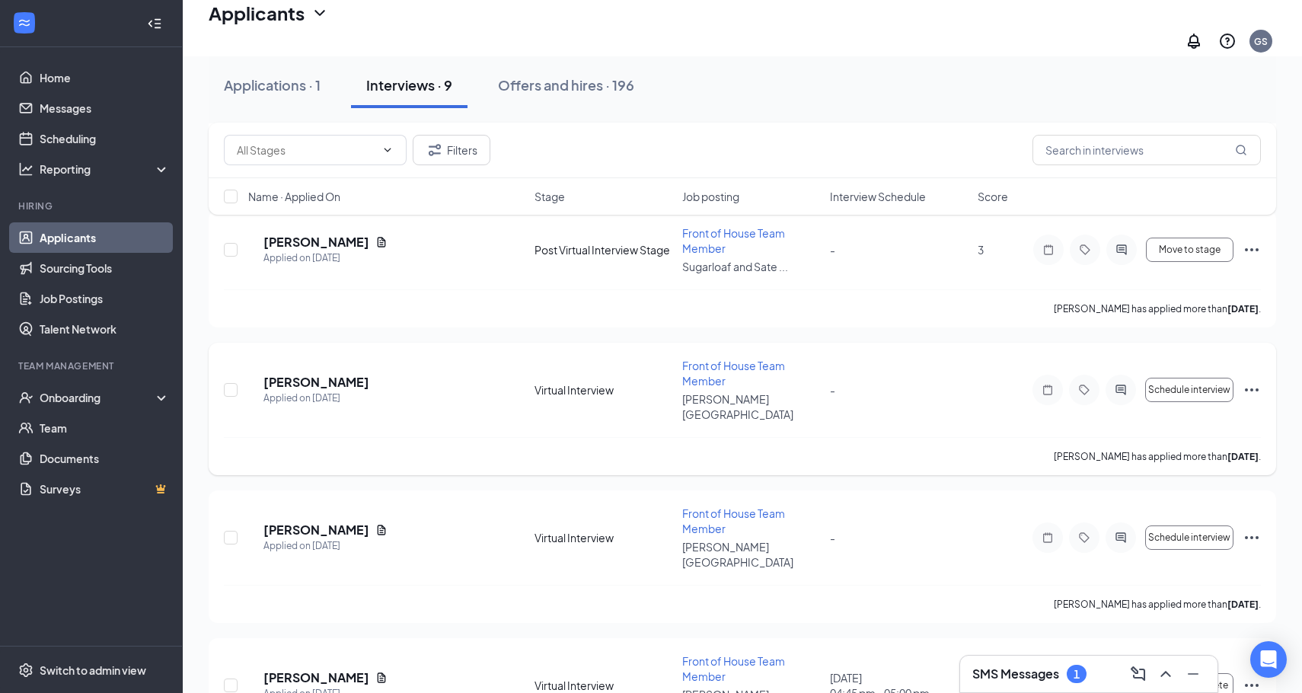
click at [913, 382] on div "YP [PERSON_NAME] Applied on [DATE] Virtual Interview Front of House Team Member…" at bounding box center [742, 397] width 1037 height 79
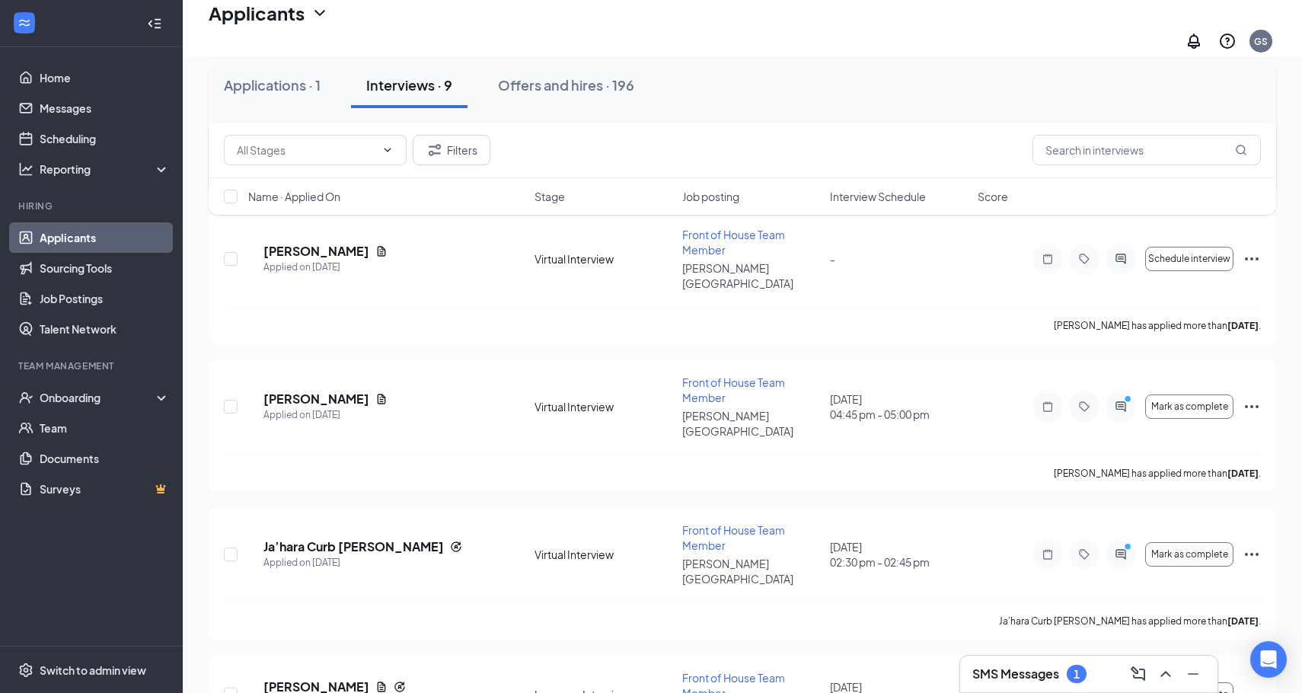
scroll to position [761, 0]
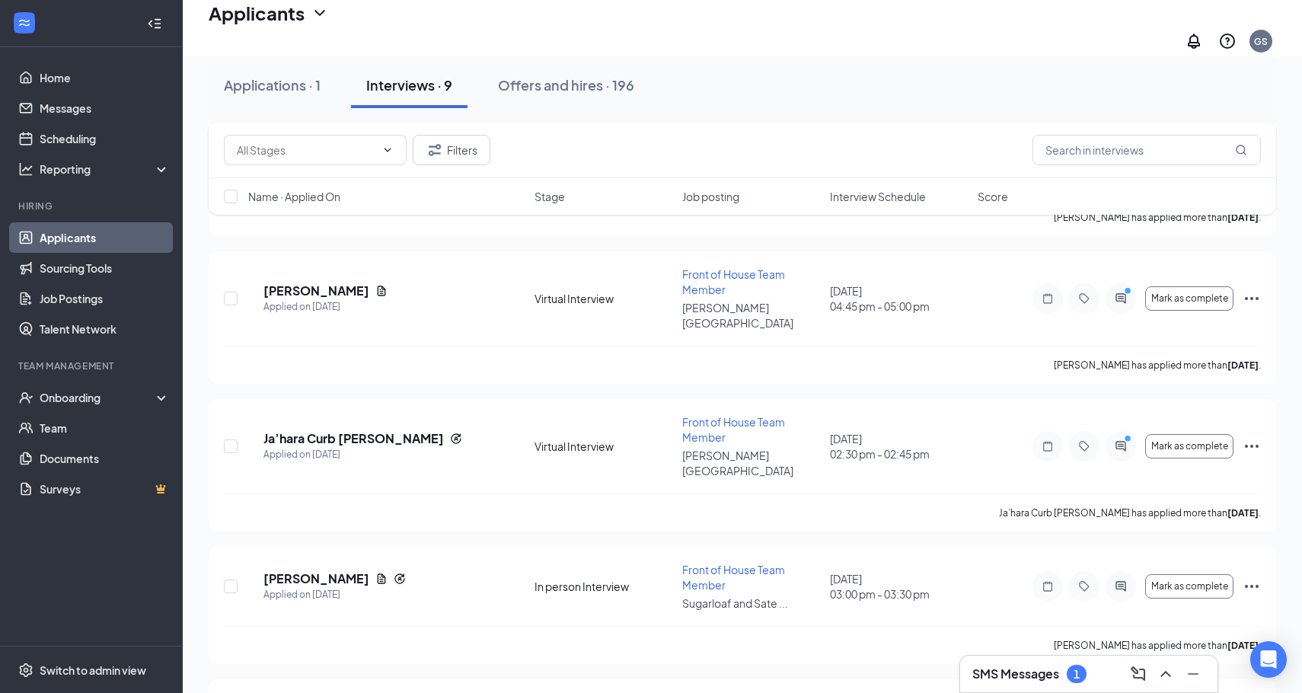
click at [913, 672] on h3 "SMS Messages" at bounding box center [1015, 674] width 87 height 17
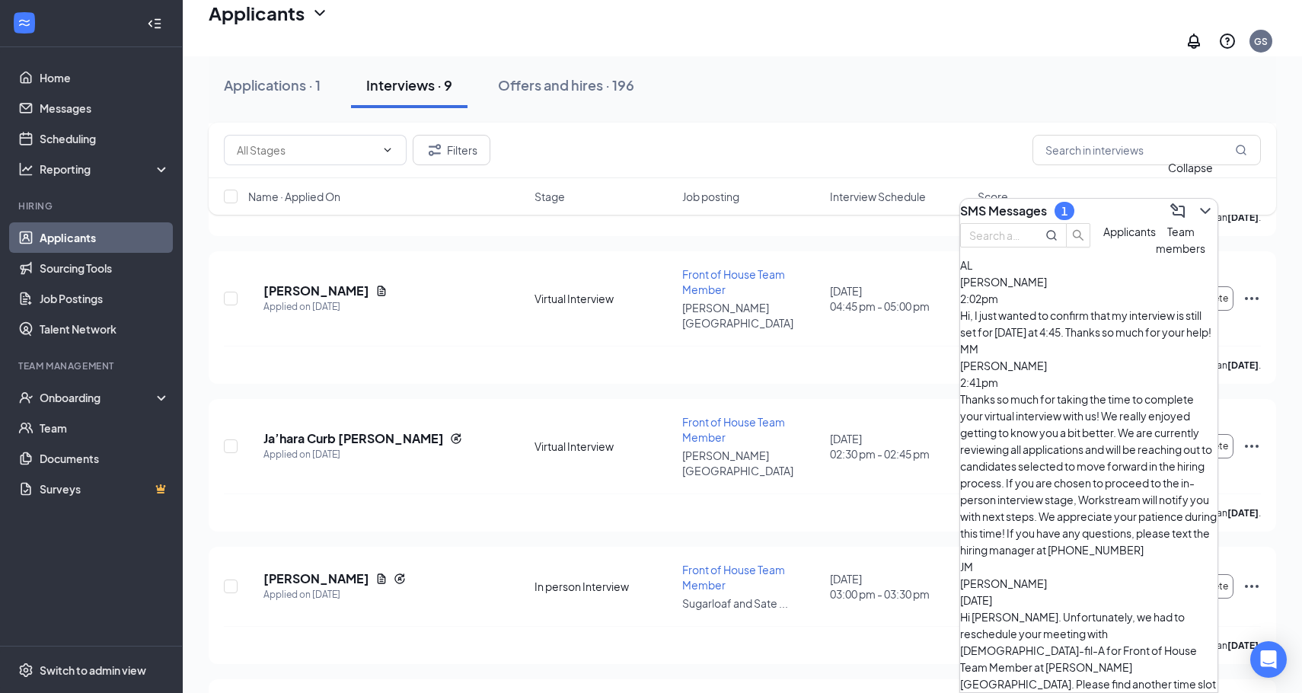
click at [913, 202] on icon "ChevronDown" at bounding box center [1205, 211] width 18 height 18
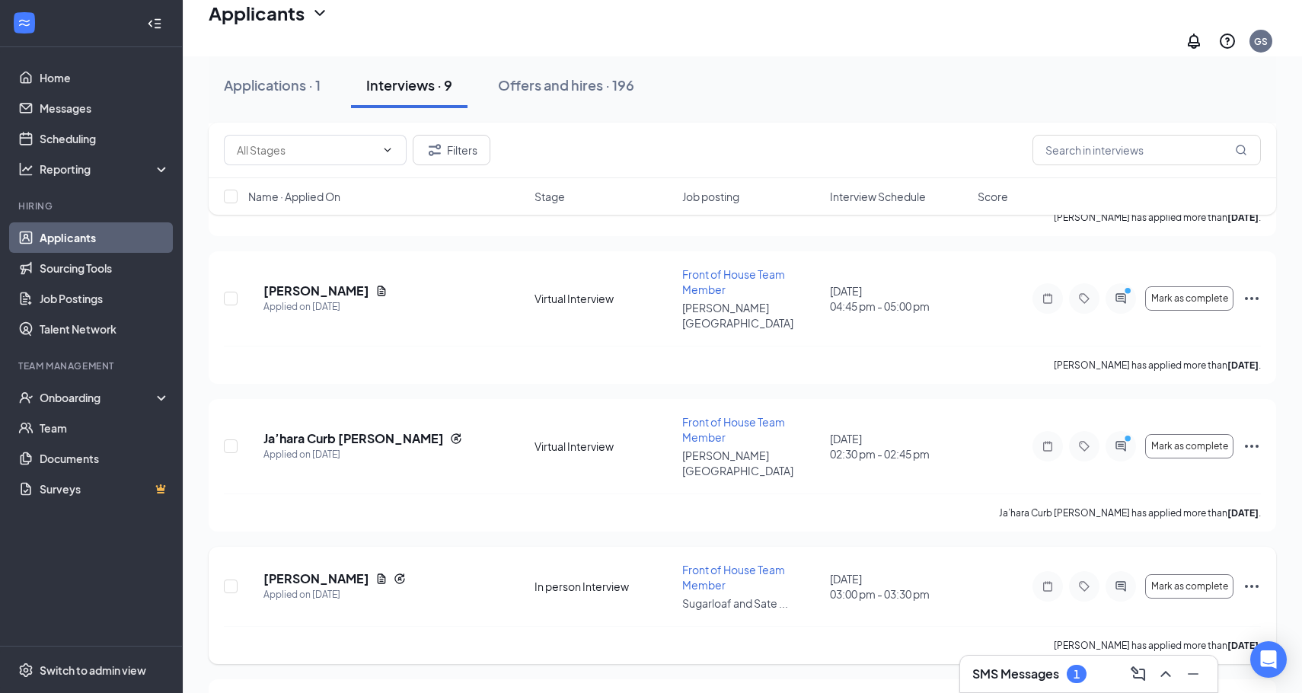
scroll to position [792, 0]
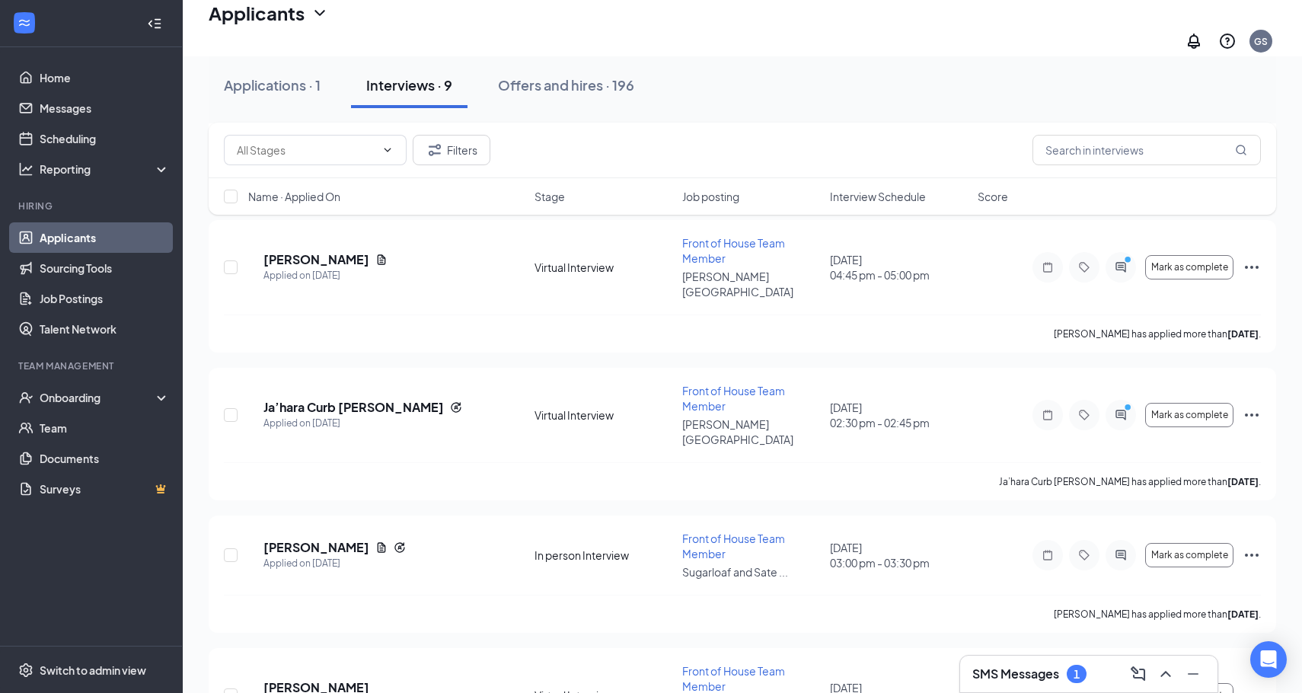
click at [226, 115] on div "Applications · 1 Interviews · 9 Offers and hires · 196" at bounding box center [743, 85] width 1068 height 76
click at [256, 95] on button "Applications · 1" at bounding box center [272, 85] width 127 height 46
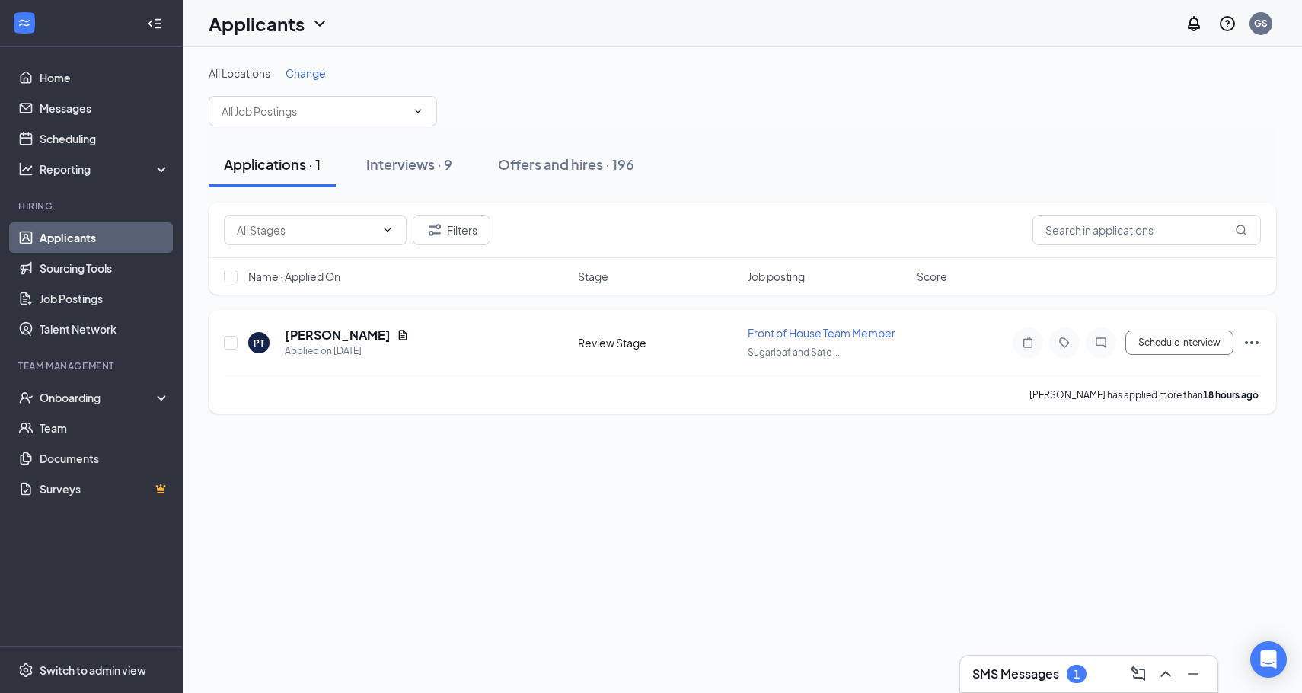
click at [317, 335] on h5 "[PERSON_NAME]" at bounding box center [338, 335] width 106 height 17
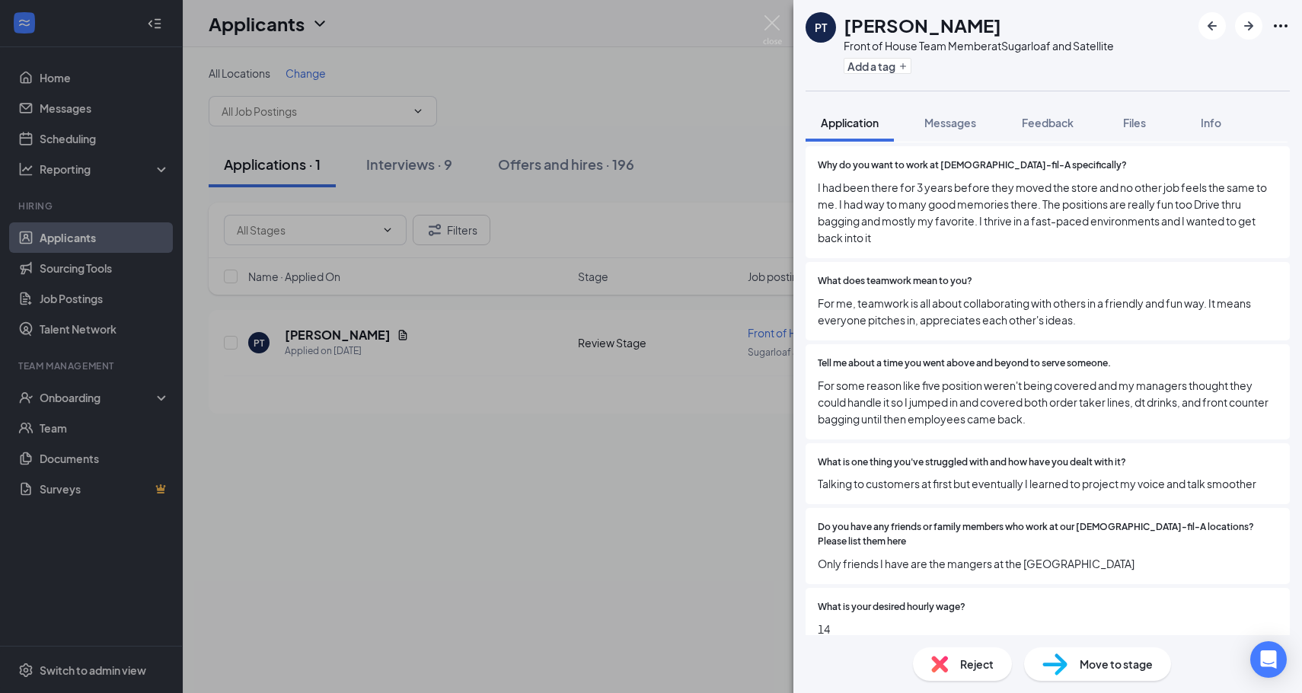
scroll to position [742, 0]
click at [774, 23] on img at bounding box center [772, 30] width 19 height 30
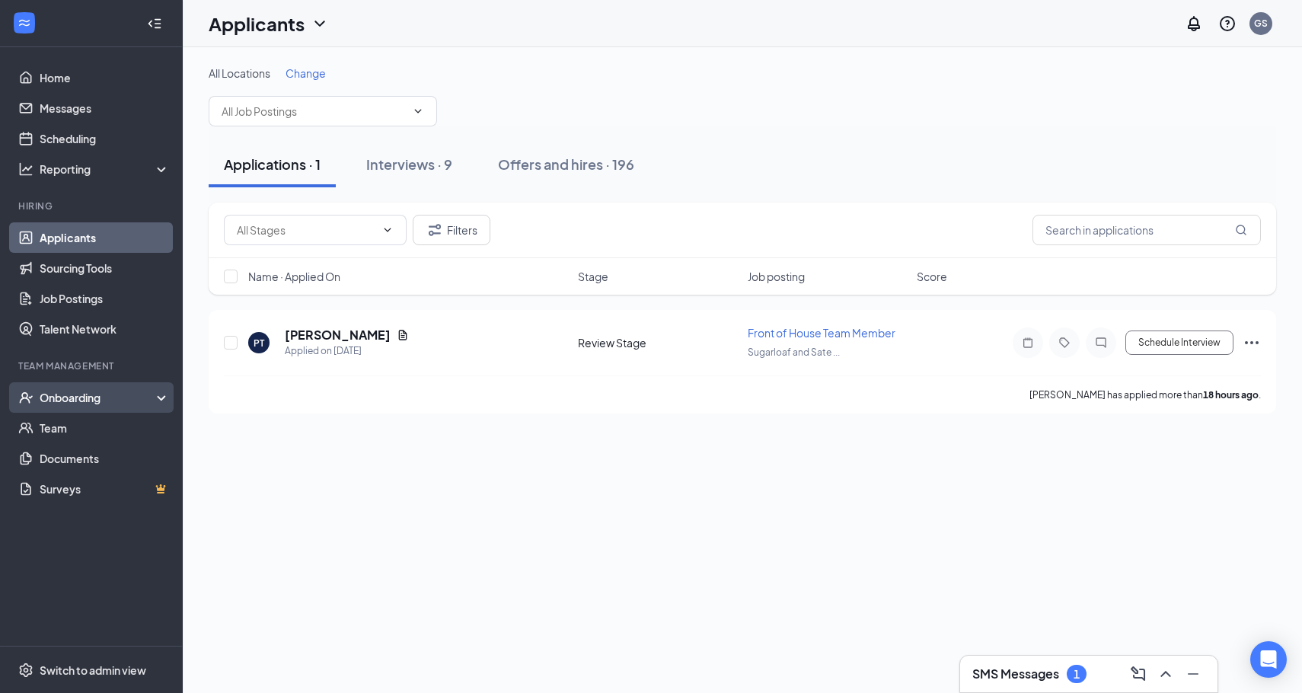
click at [133, 397] on div "Onboarding" at bounding box center [98, 397] width 117 height 15
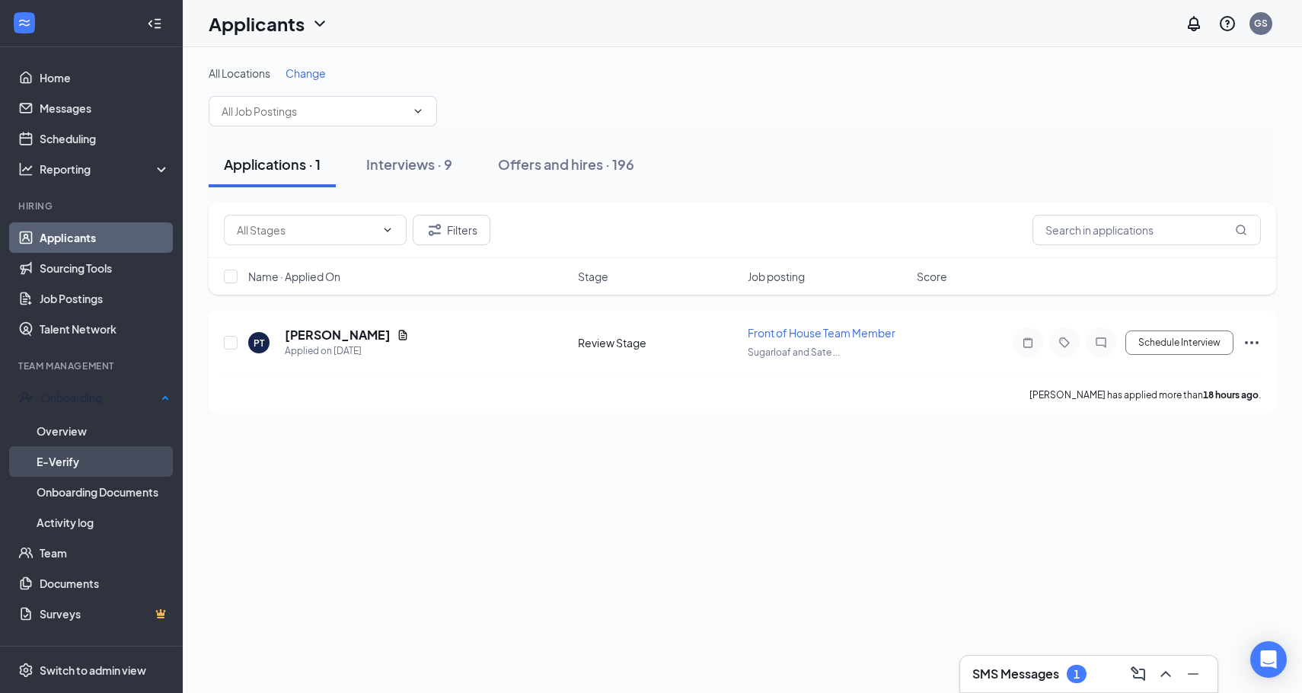
click at [125, 461] on link "E-Verify" at bounding box center [103, 461] width 133 height 30
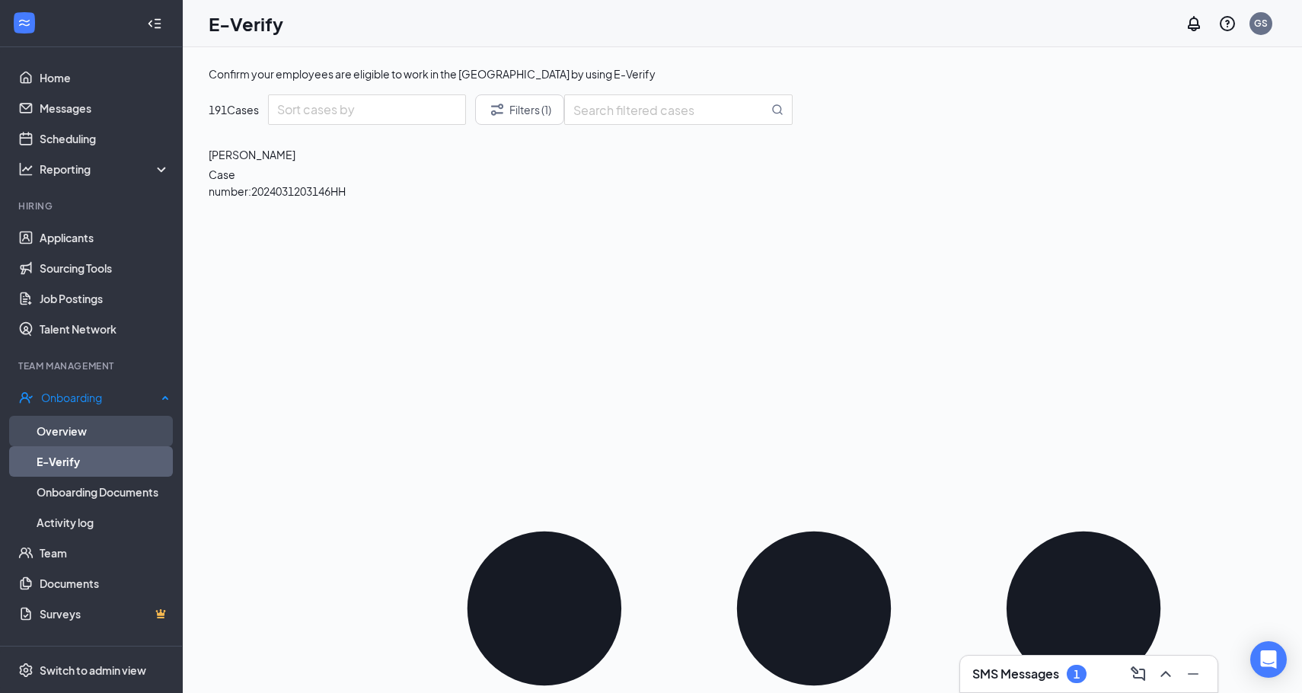
click at [123, 427] on link "Overview" at bounding box center [103, 431] width 133 height 30
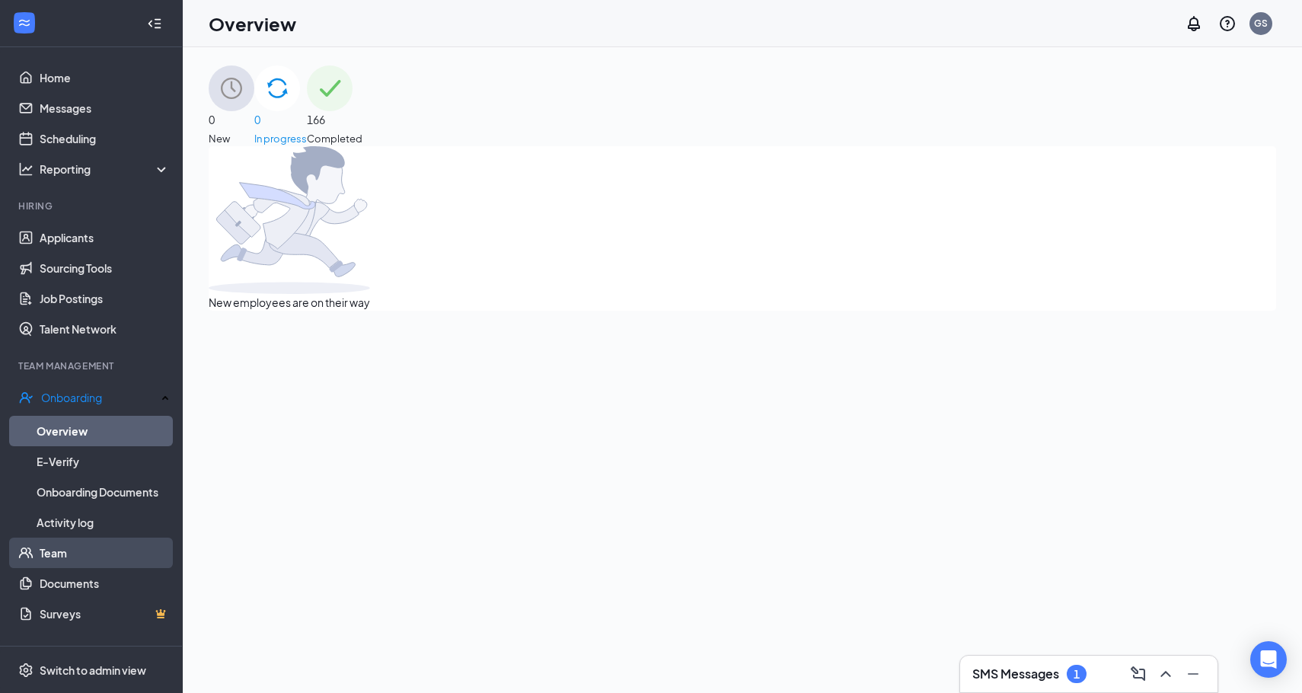
click at [94, 553] on link "Team" at bounding box center [105, 553] width 130 height 30
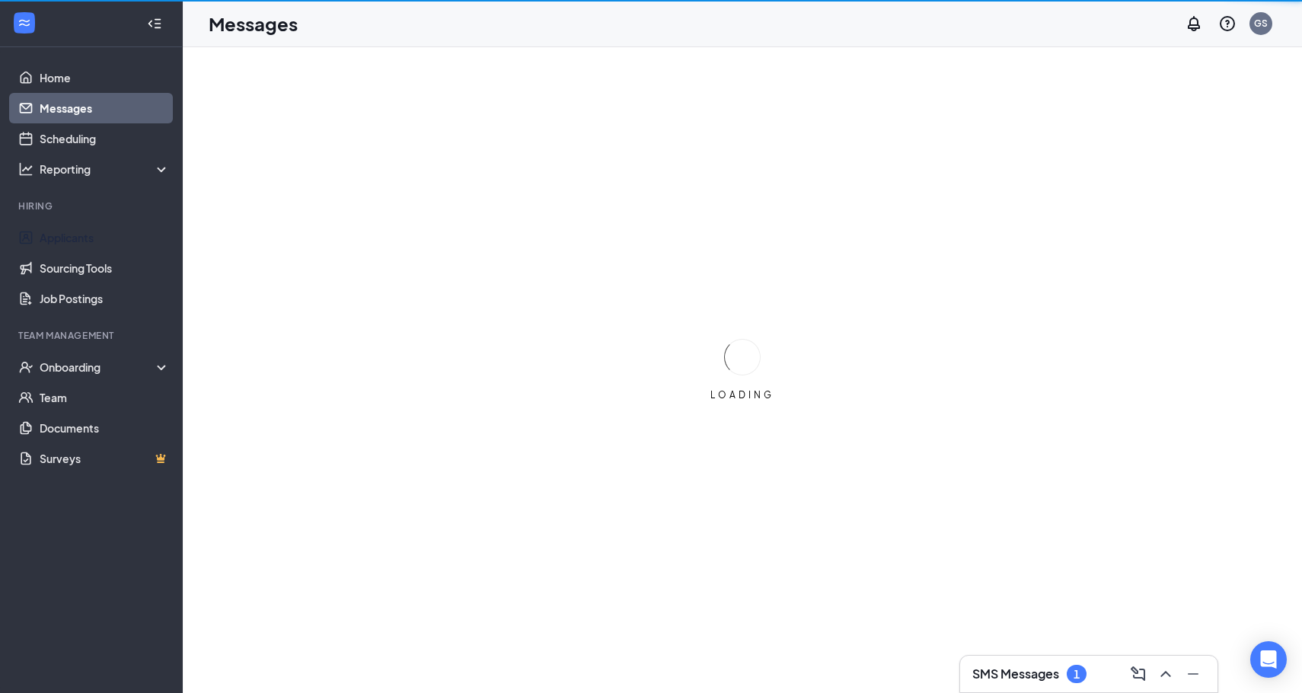
click at [135, 235] on link "Applicants" at bounding box center [105, 237] width 130 height 30
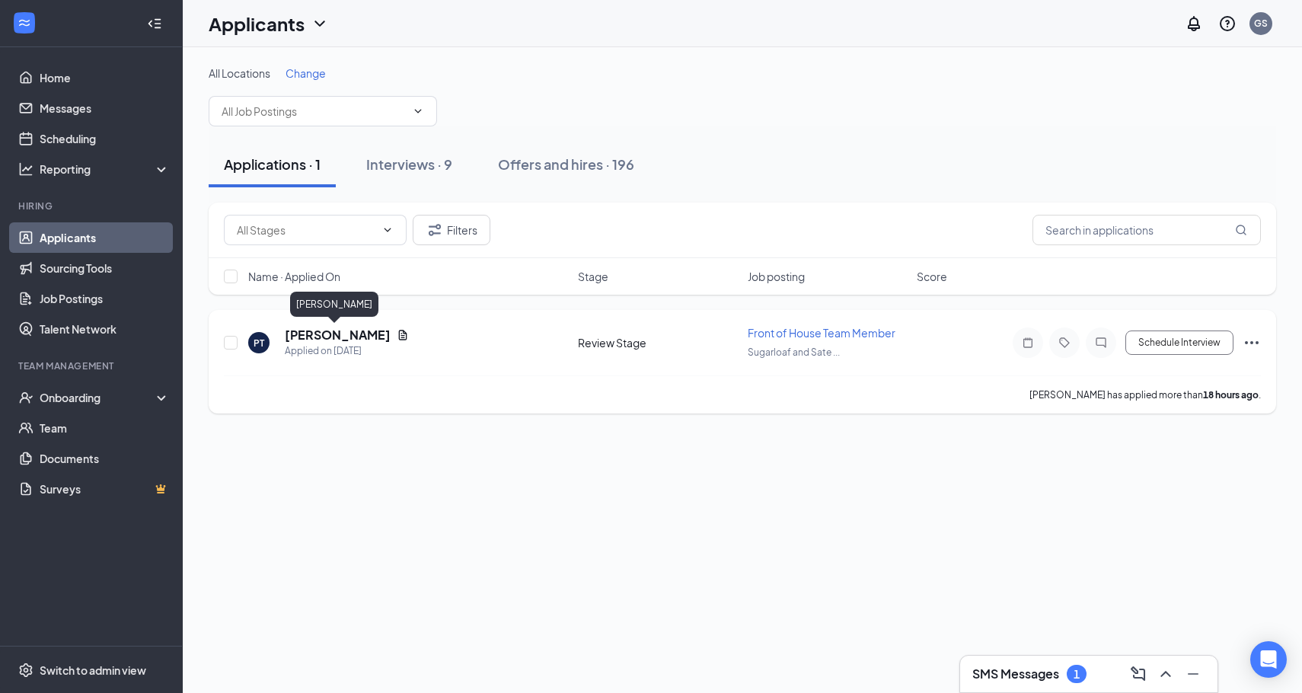
click at [330, 334] on h5 "[PERSON_NAME]" at bounding box center [338, 335] width 106 height 17
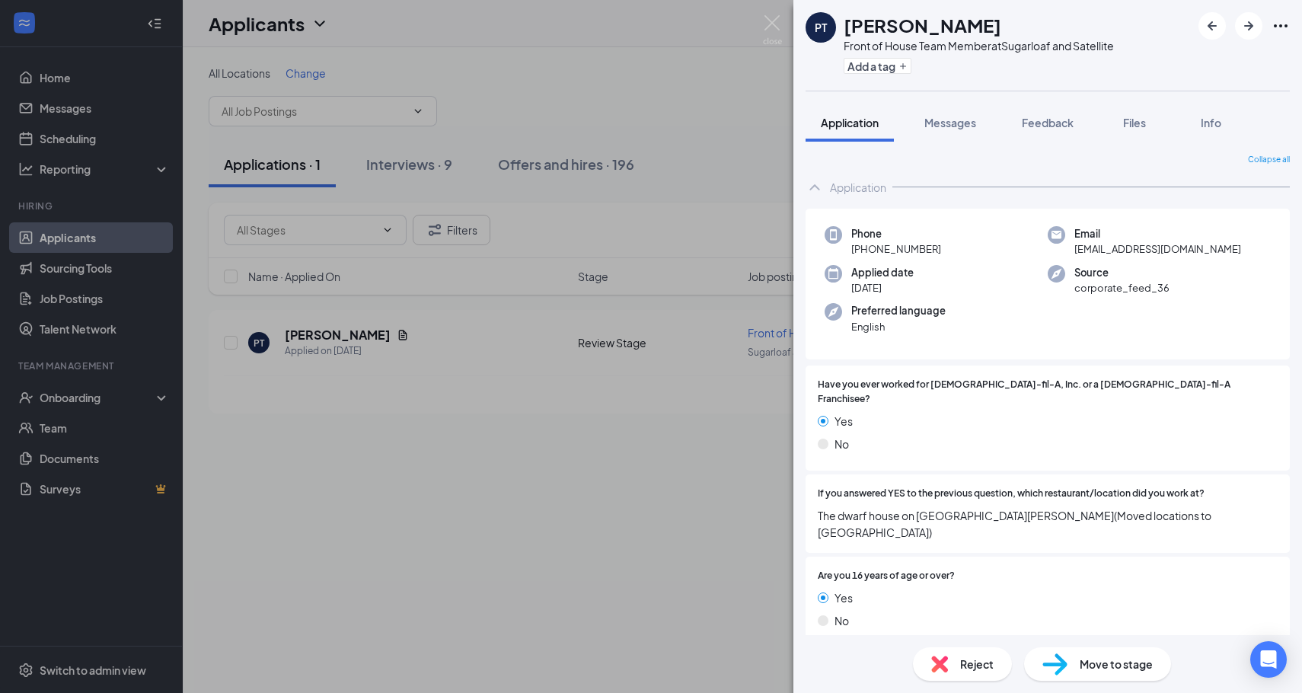
drag, startPoint x: 845, startPoint y: 21, endPoint x: 1086, endPoint y: 21, distance: 240.7
click at [1087, 21] on div "[PERSON_NAME]" at bounding box center [979, 25] width 270 height 26
copy h1 "[PERSON_NAME]"
click at [1040, 664] on div "Move to stage" at bounding box center [1097, 664] width 147 height 34
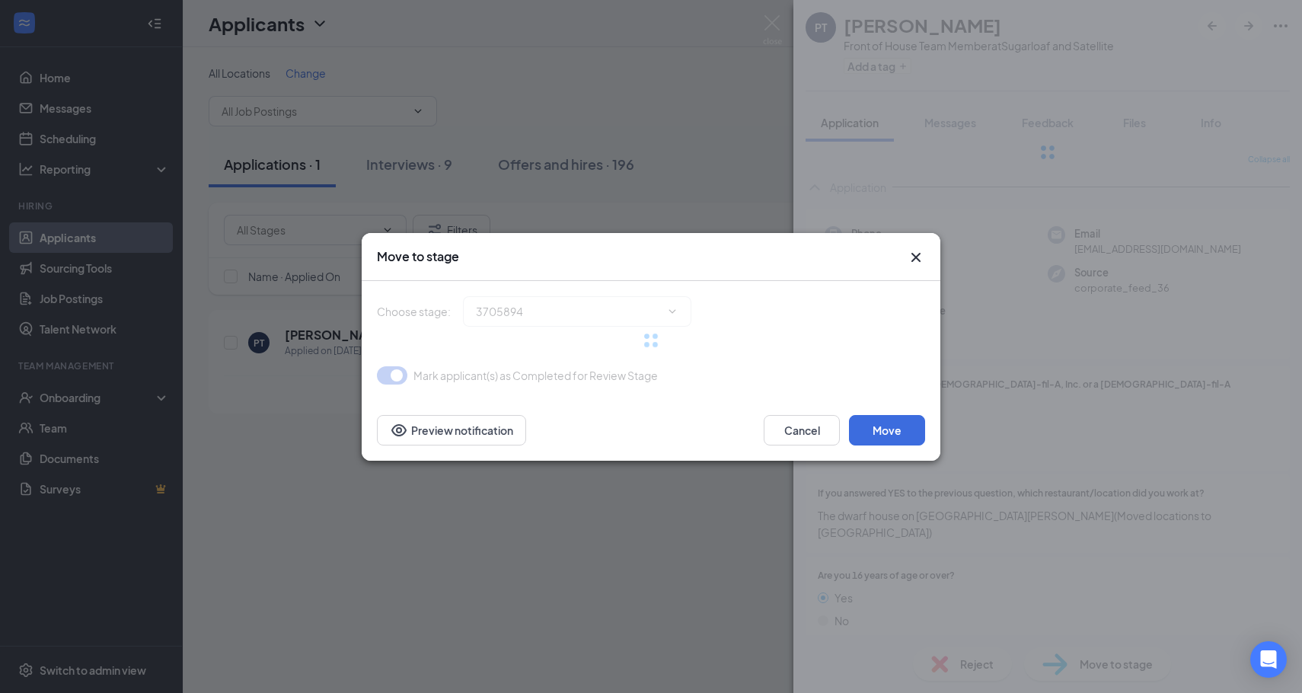
type input "Virtual Interview (next stage)"
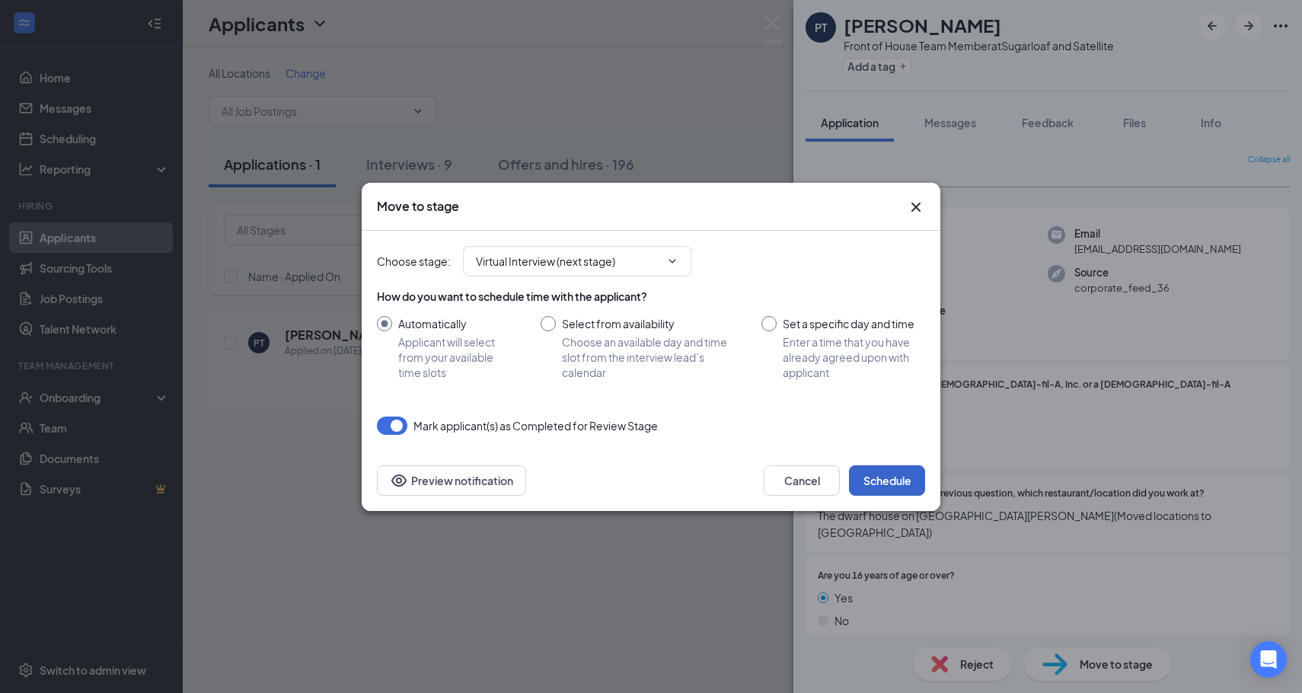
click at [886, 490] on button "Schedule" at bounding box center [887, 480] width 76 height 30
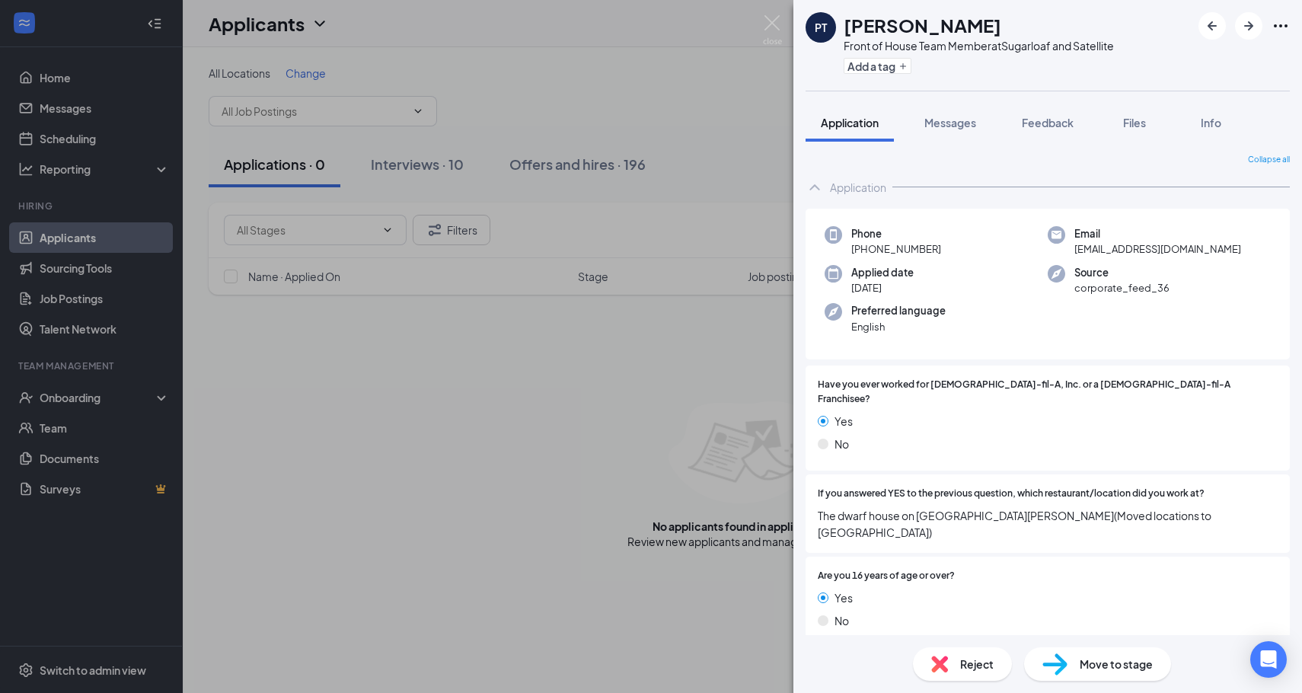
click at [662, 465] on div "PT [PERSON_NAME] Front of House Team Member at Sugarloaf and Satellite Add a ta…" at bounding box center [651, 346] width 1302 height 693
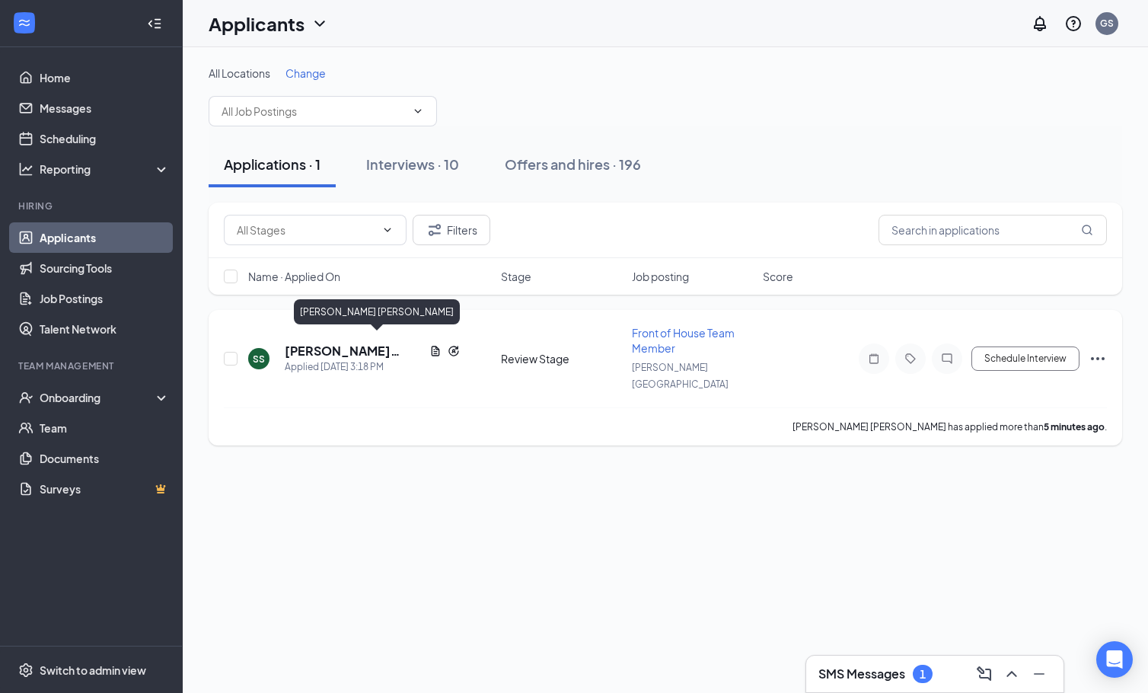
click at [361, 343] on h5 "[PERSON_NAME] [PERSON_NAME]" at bounding box center [354, 351] width 139 height 17
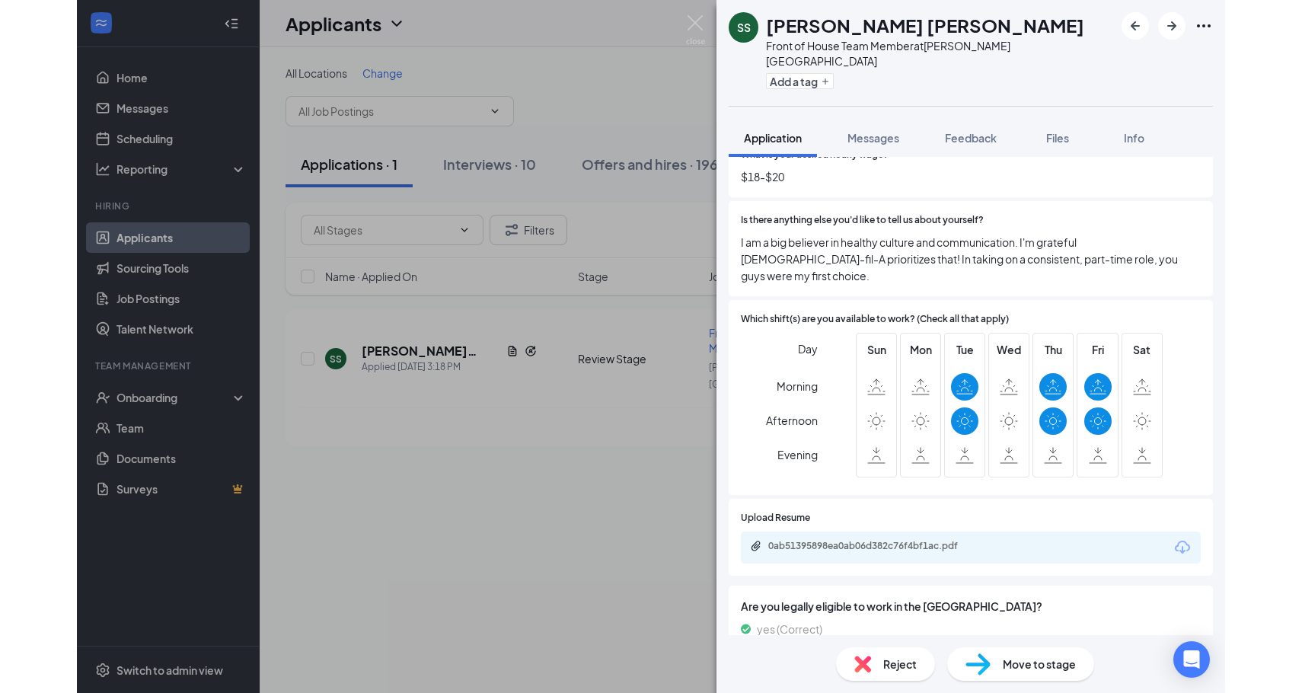
scroll to position [1302, 0]
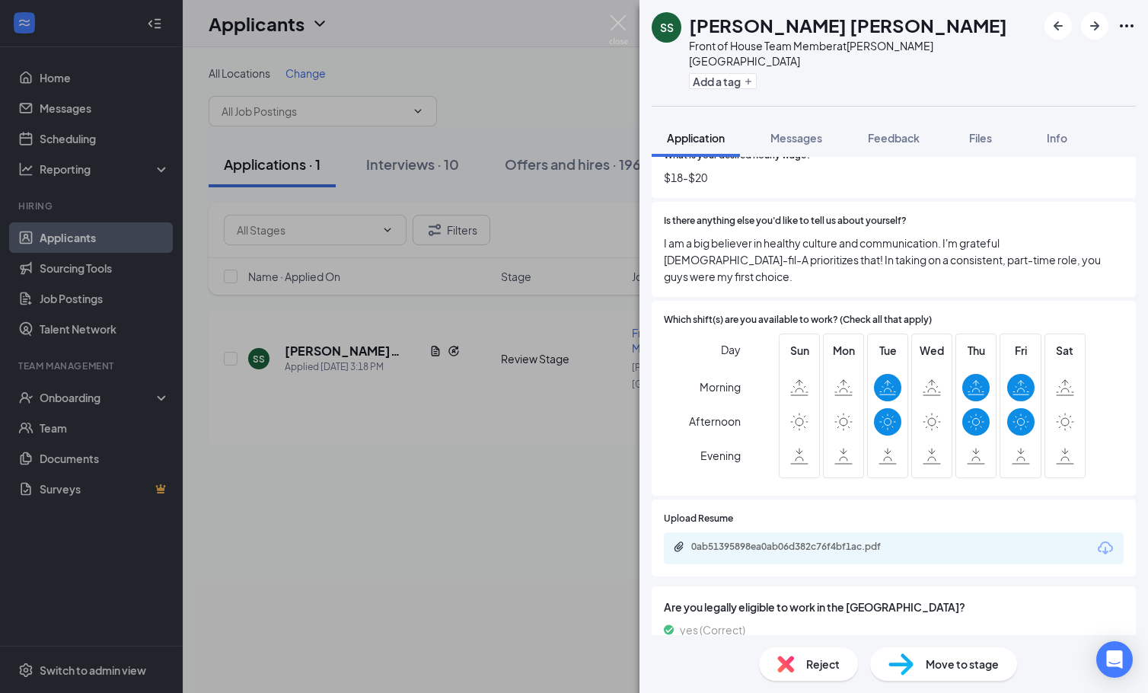
click at [1103, 541] on icon "Download" at bounding box center [1105, 547] width 15 height 13
click at [623, 22] on img at bounding box center [618, 30] width 19 height 30
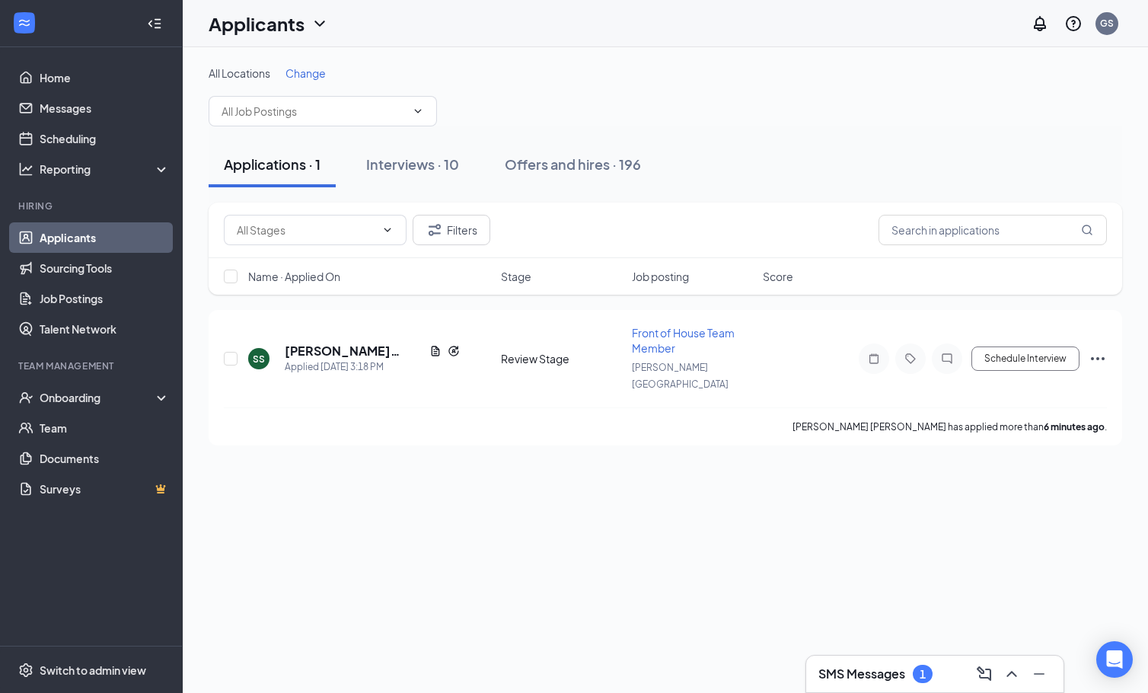
click at [853, 669] on h3 "SMS Messages" at bounding box center [862, 674] width 87 height 17
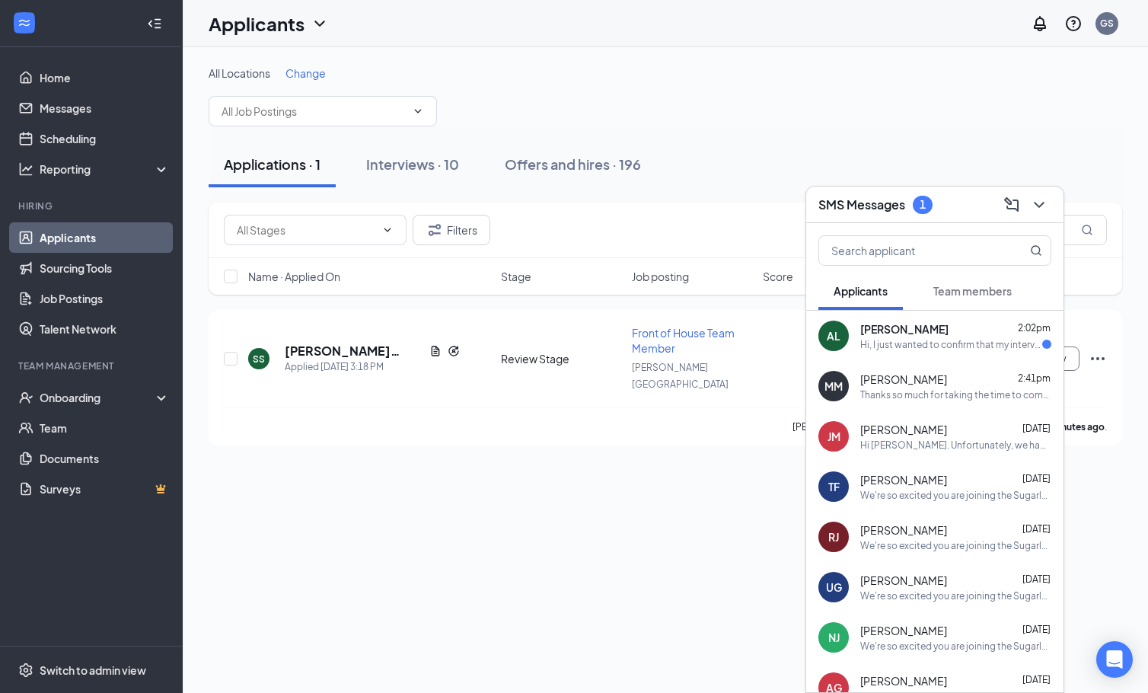
click at [969, 338] on div "Hi, I just wanted to confirm that my interview is still set for [DATE] at 4:45.…" at bounding box center [952, 344] width 182 height 13
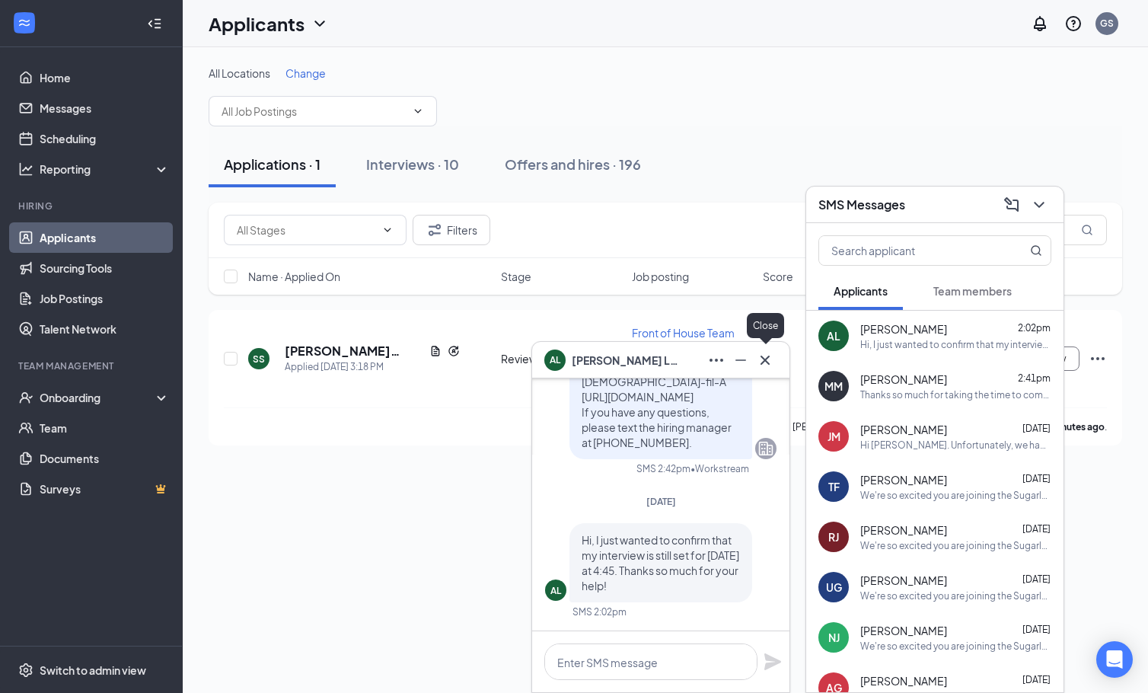
click at [767, 356] on icon "Cross" at bounding box center [765, 359] width 9 height 9
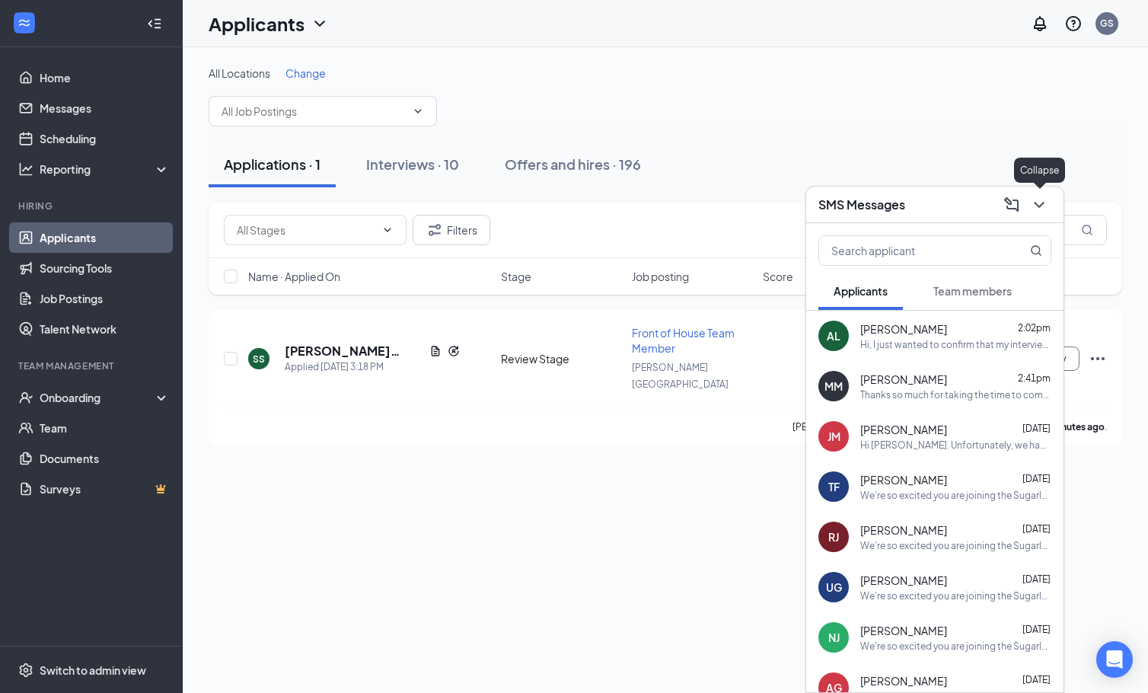
click at [1028, 204] on button at bounding box center [1039, 205] width 24 height 24
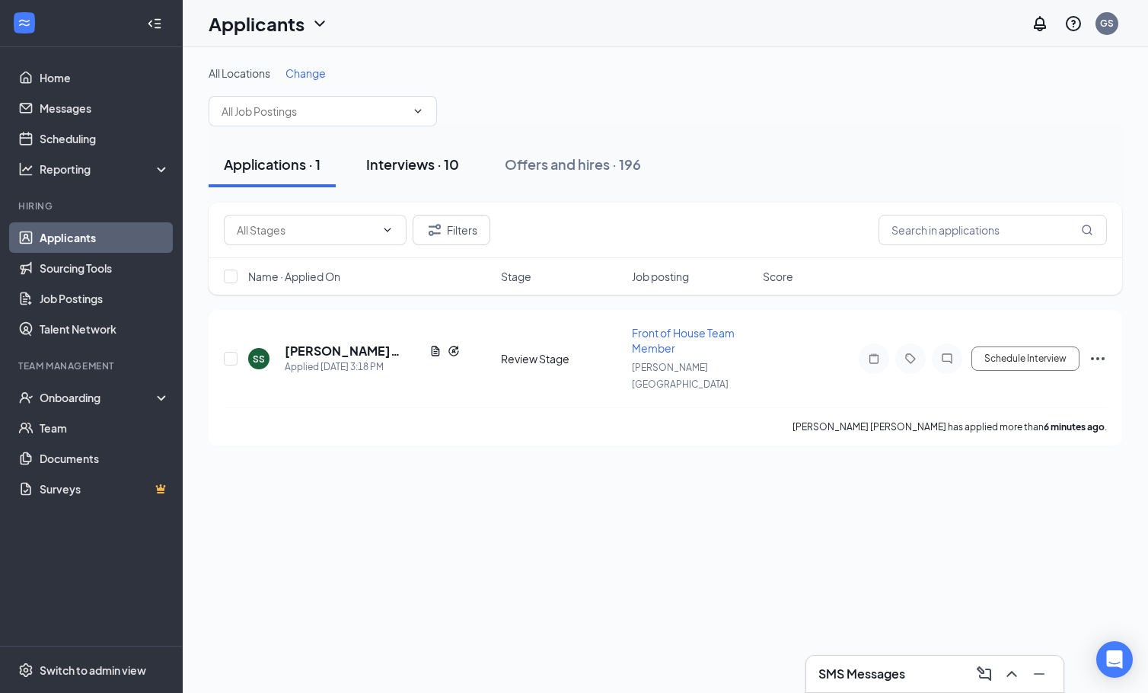
click at [430, 166] on div "Interviews · 10" at bounding box center [412, 164] width 93 height 19
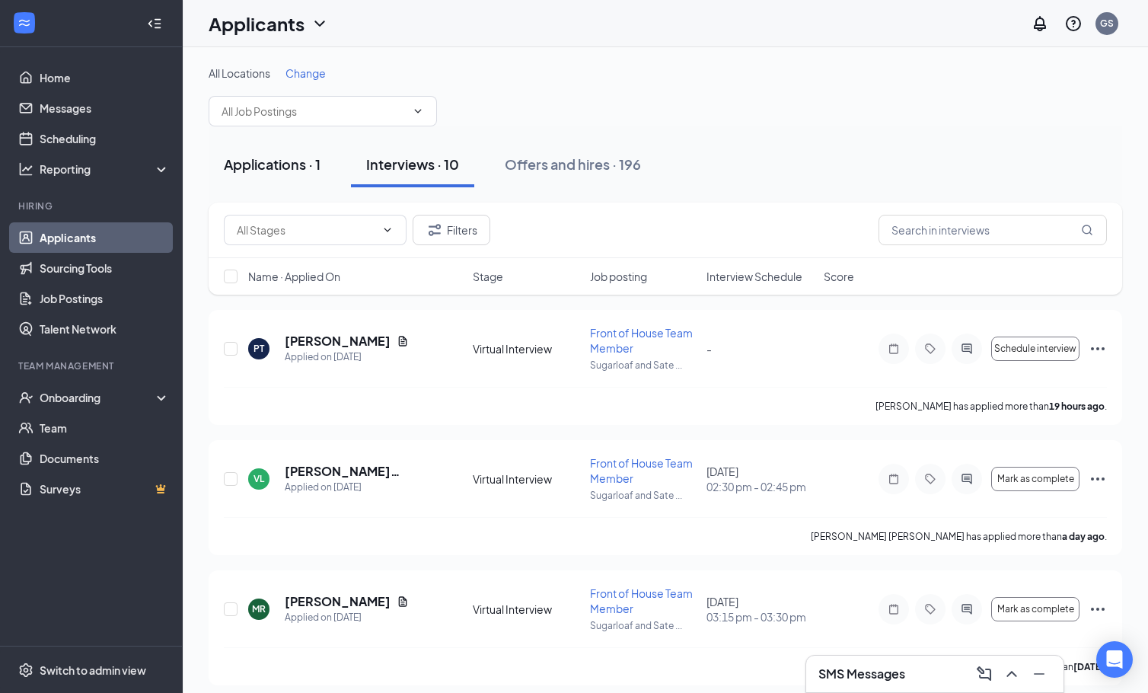
click at [283, 149] on button "Applications · 1" at bounding box center [272, 165] width 127 height 46
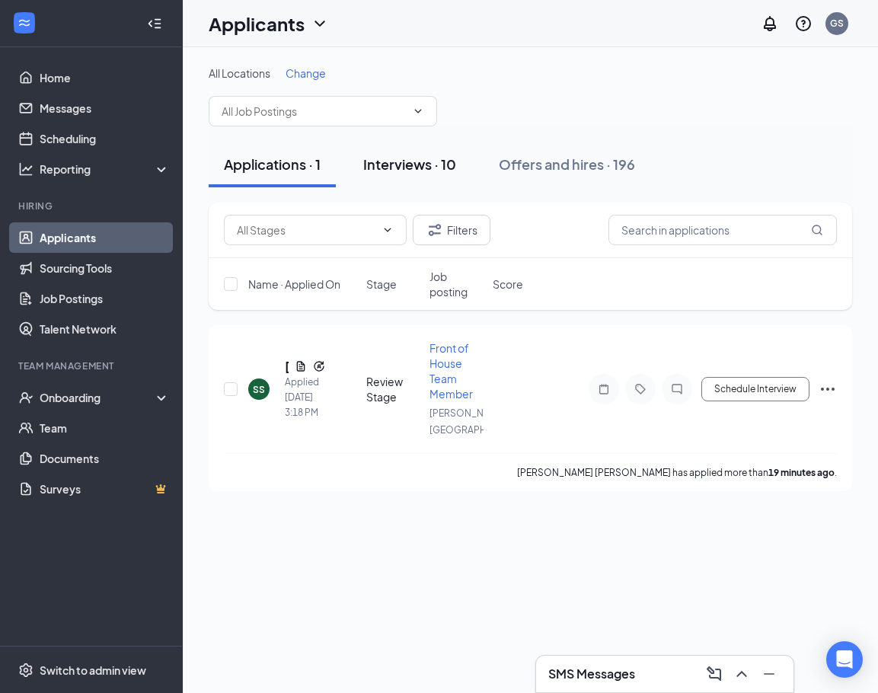
click at [426, 180] on button "Interviews · 10" at bounding box center [409, 165] width 123 height 46
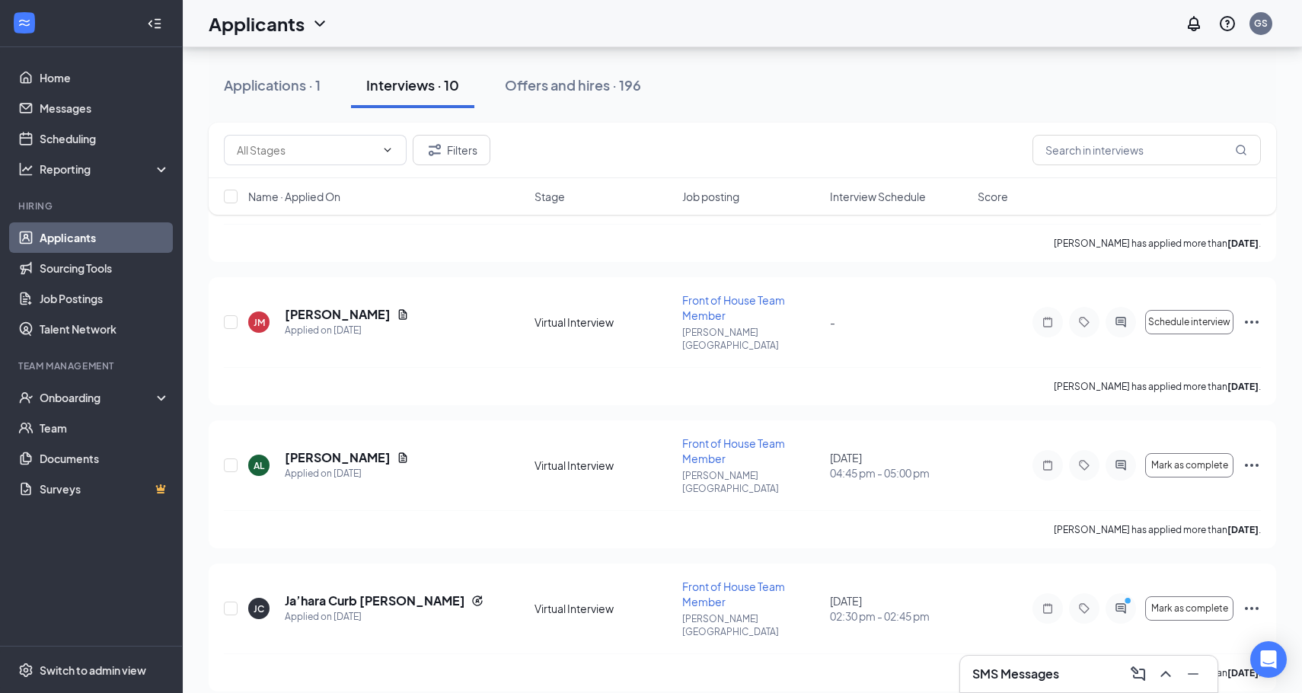
scroll to position [701, 0]
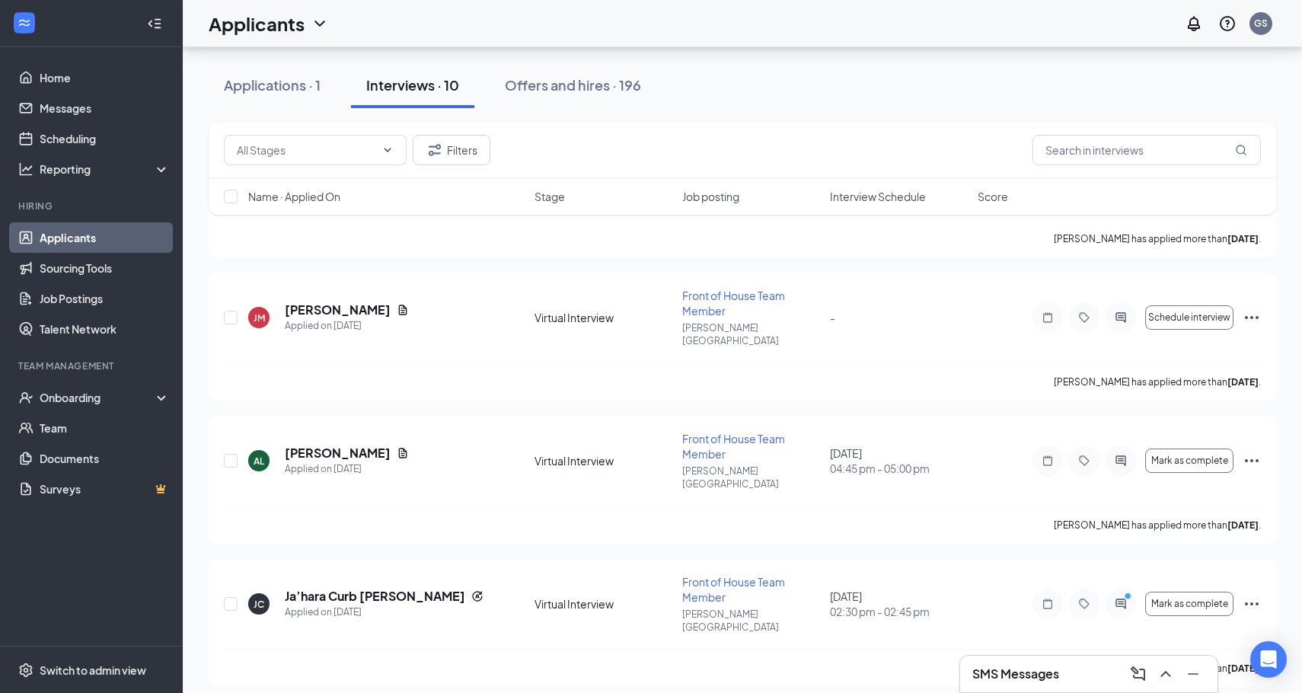
click at [1060, 664] on div "SMS Messages" at bounding box center [1088, 674] width 233 height 24
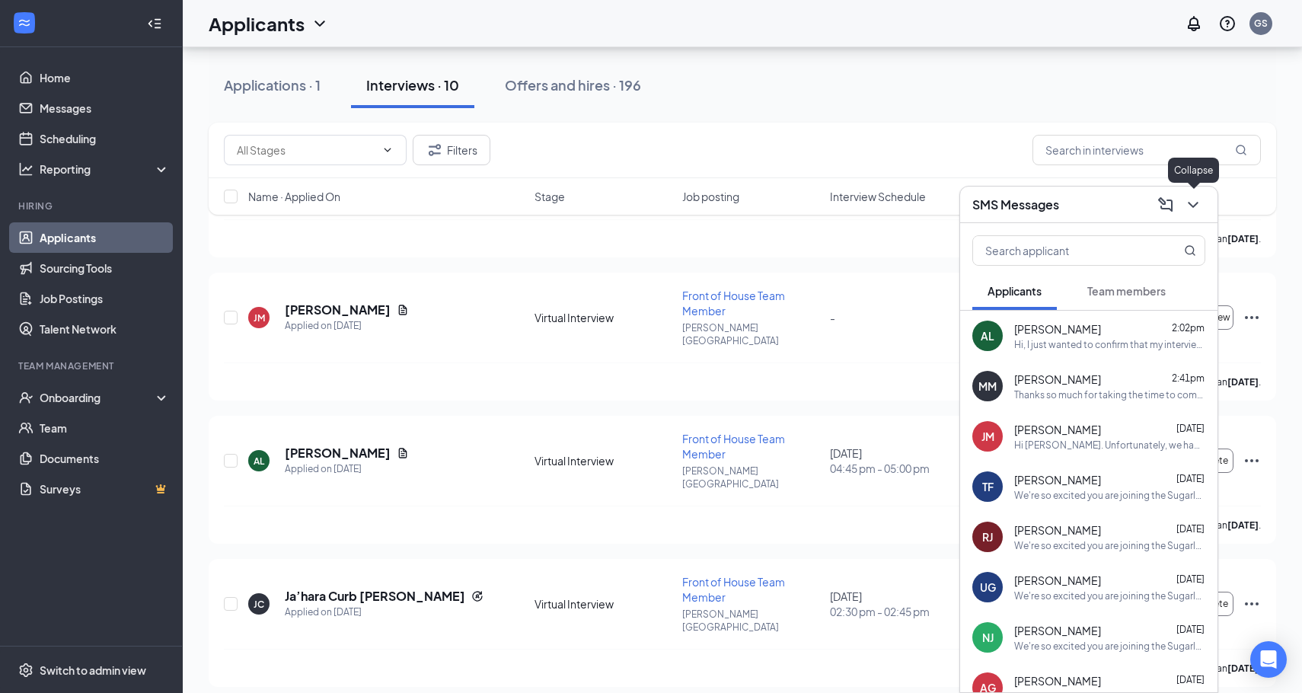
click at [1148, 199] on icon "ChevronDown" at bounding box center [1193, 205] width 18 height 18
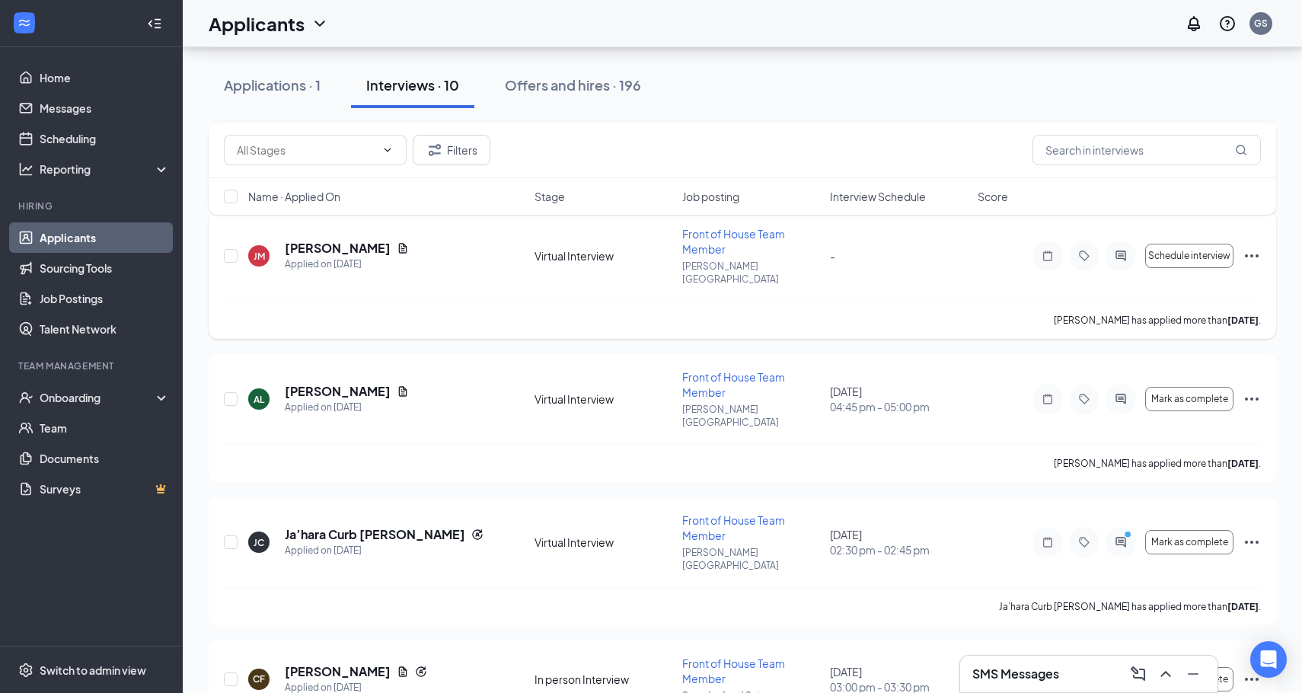
scroll to position [752, 0]
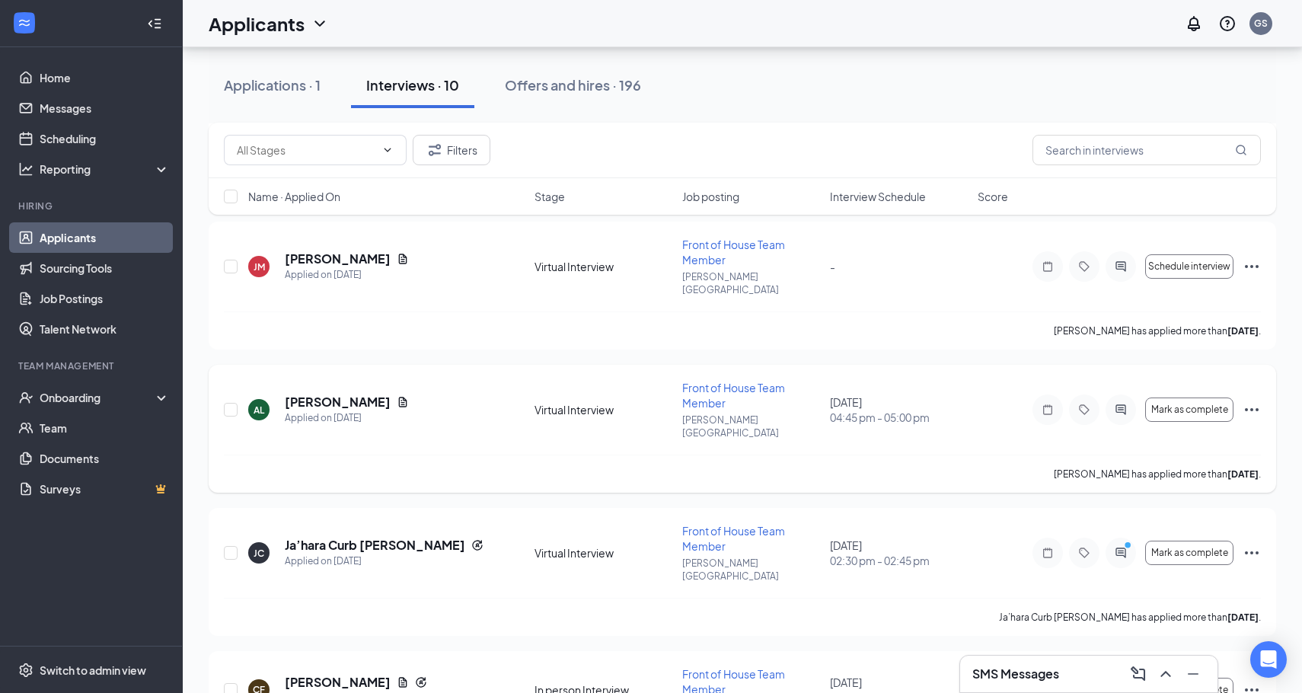
click at [1111, 394] on div at bounding box center [1121, 409] width 30 height 30
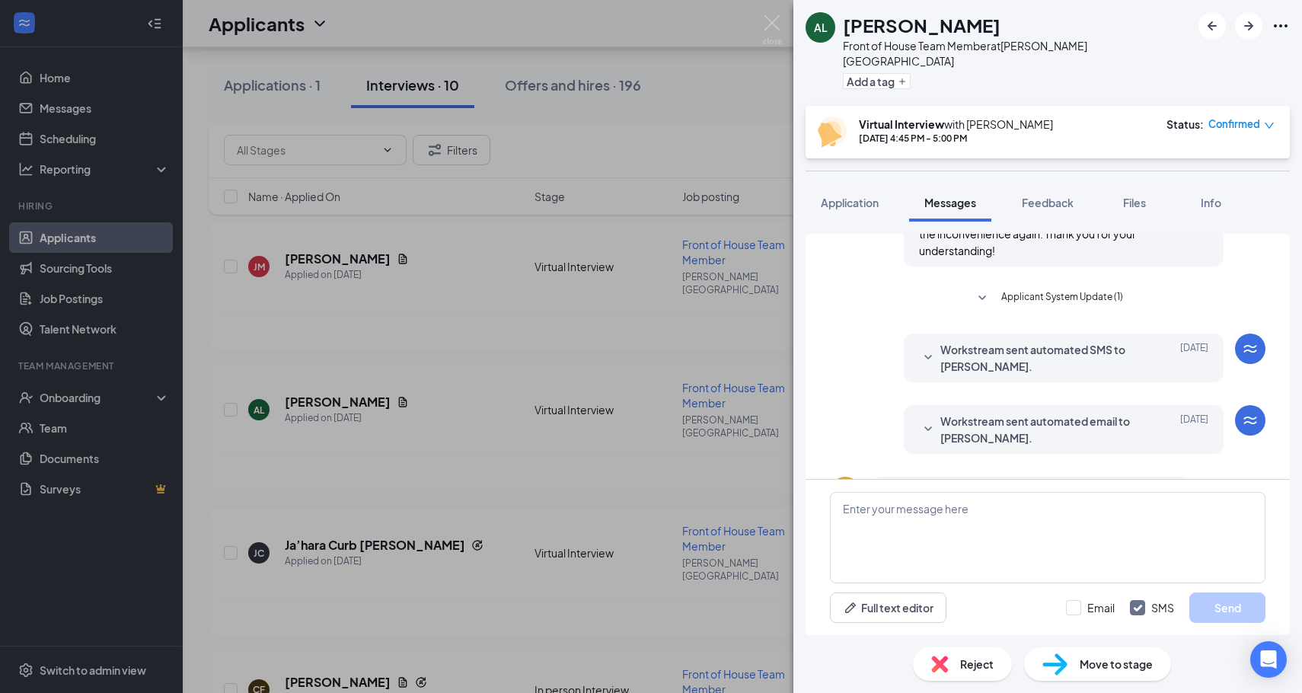
scroll to position [608, 0]
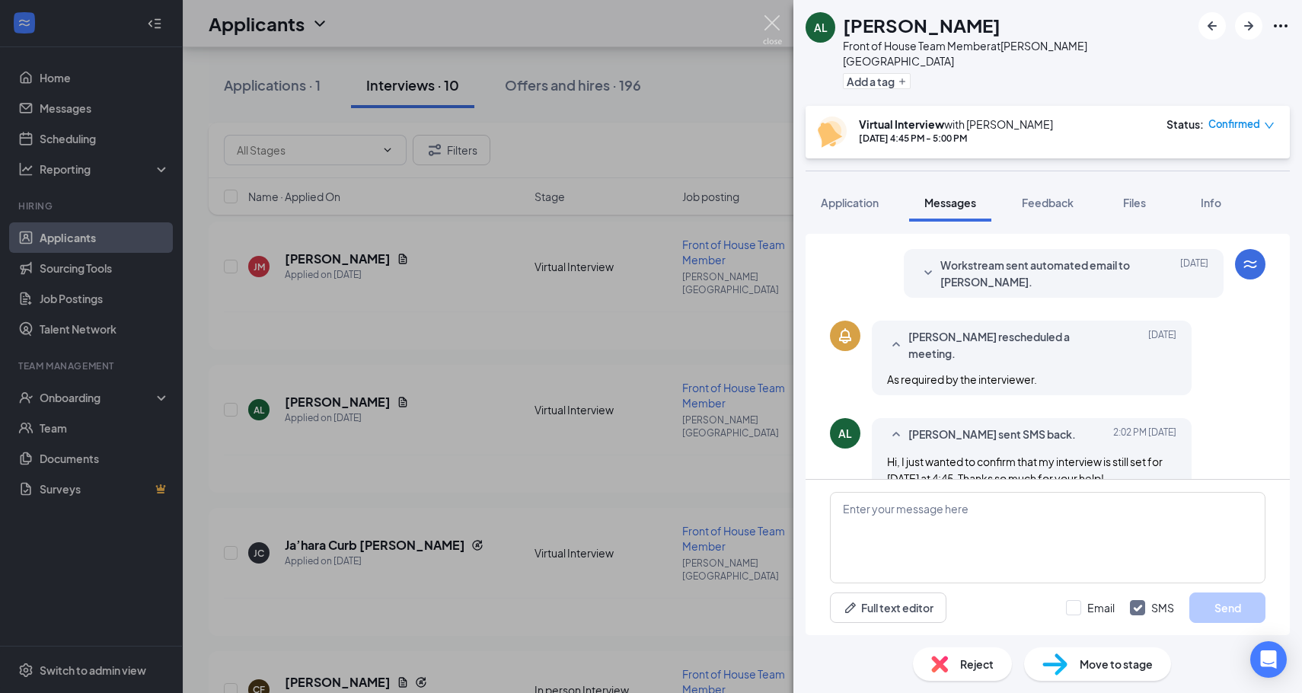
click at [769, 25] on img at bounding box center [772, 30] width 19 height 30
